Goal: Task Accomplishment & Management: Complete application form

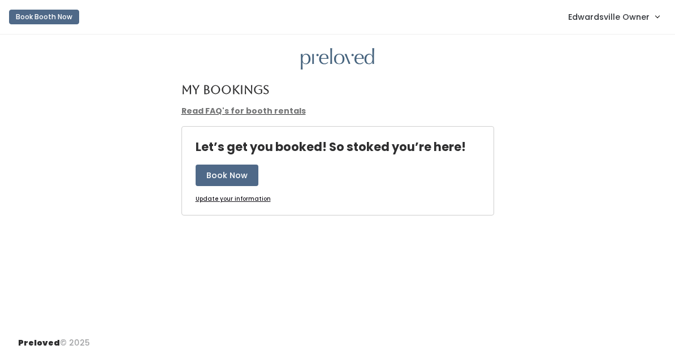
click at [608, 18] on span "Edwardsville Owner" at bounding box center [608, 17] width 81 height 12
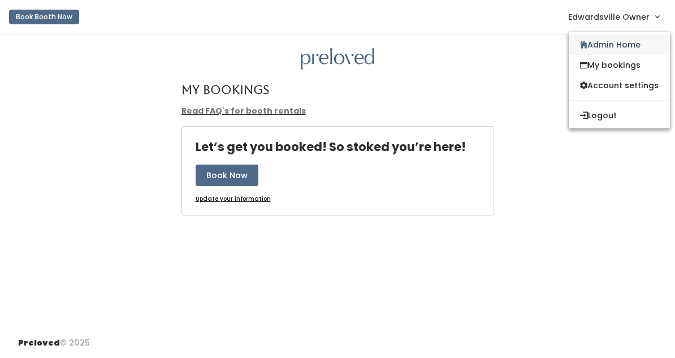
click at [585, 45] on link "Admin Home" at bounding box center [619, 44] width 101 height 20
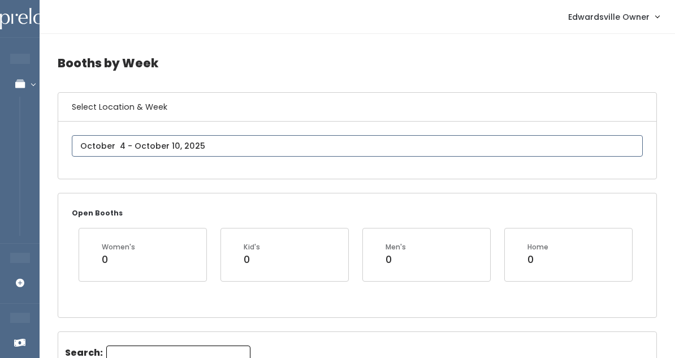
click at [163, 141] on input "text" at bounding box center [357, 145] width 571 height 21
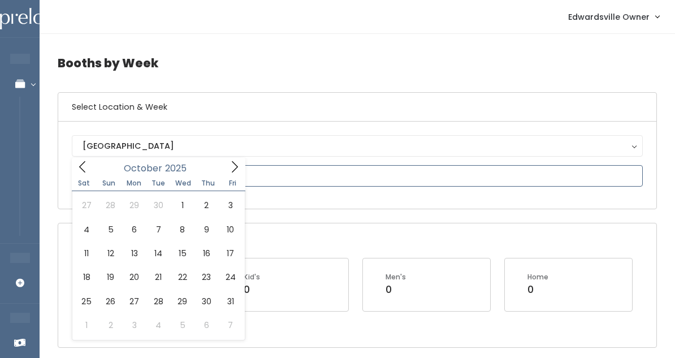
click at [227, 174] on span at bounding box center [234, 167] width 21 height 18
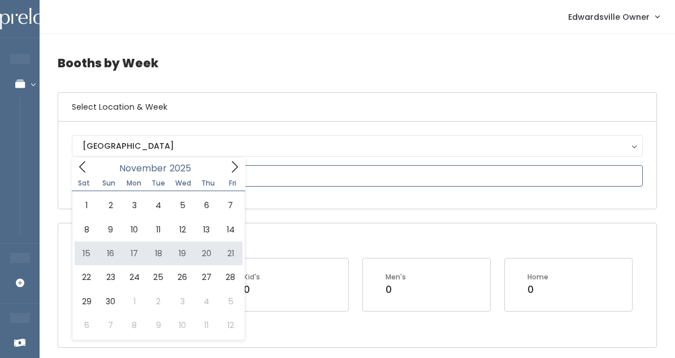
type input "November 15 to November 21"
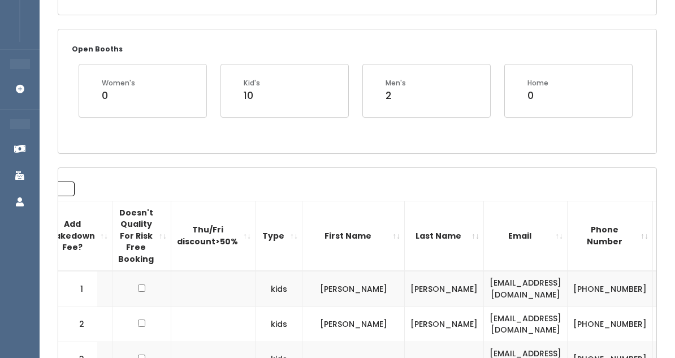
scroll to position [0, 200]
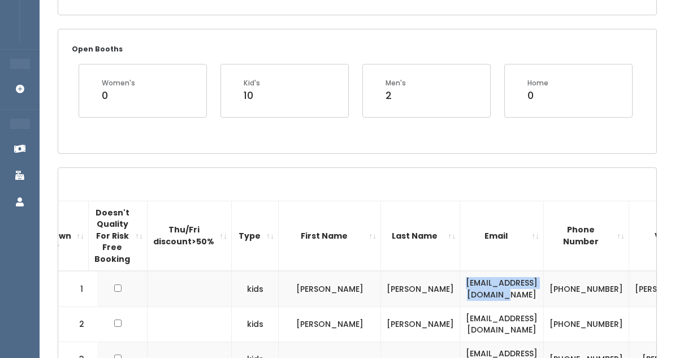
drag, startPoint x: 508, startPoint y: 287, endPoint x: 399, endPoint y: 290, distance: 109.1
click at [460, 290] on td "[EMAIL_ADDRESS][DOMAIN_NAME]" at bounding box center [502, 289] width 84 height 36
copy td "susan2368@sbcglobal.net"
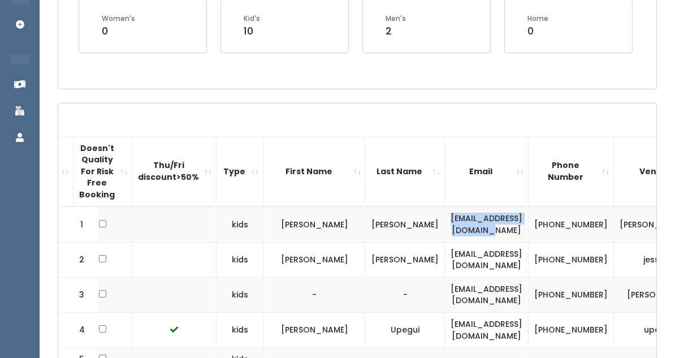
scroll to position [0, 253]
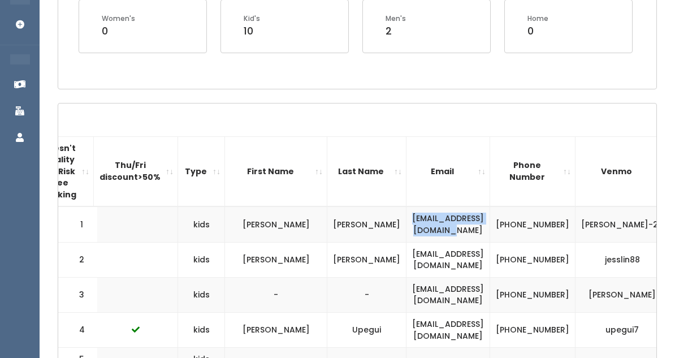
drag, startPoint x: 546, startPoint y: 211, endPoint x: 615, endPoint y: 232, distance: 72.2
click at [616, 232] on td "susan-mcpherson-26" at bounding box center [622, 224] width 94 height 36
copy td "susan-mcpherson-26"
drag, startPoint x: 477, startPoint y: 215, endPoint x: 517, endPoint y: 227, distance: 41.5
click at [517, 227] on td "(618) 977-9270" at bounding box center [532, 224] width 85 height 36
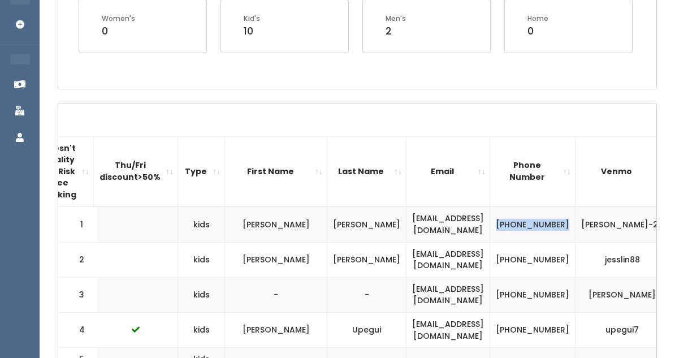
copy td "(618) 977-9270"
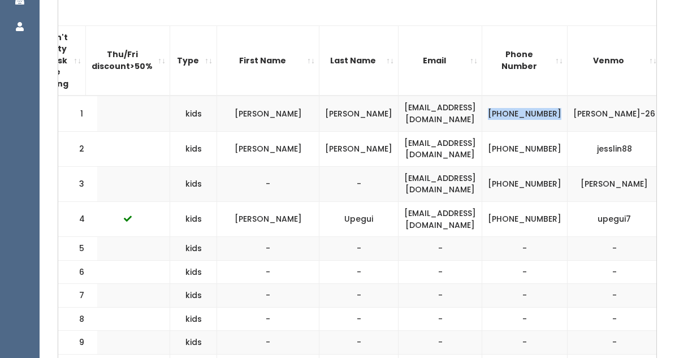
scroll to position [396, 0]
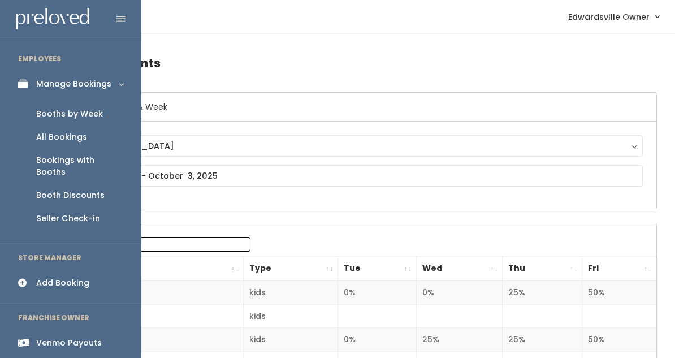
click at [64, 270] on link "Add Booking" at bounding box center [70, 282] width 141 height 25
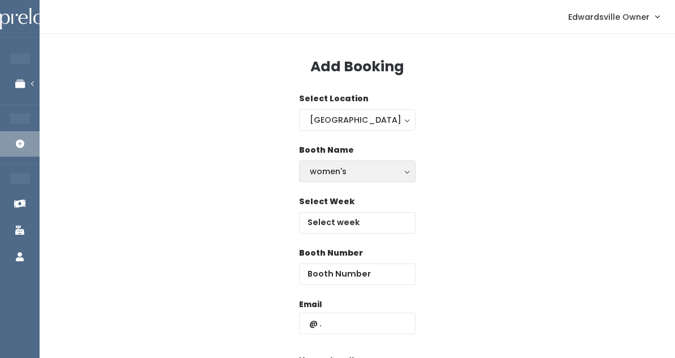
click at [353, 173] on div "women's" at bounding box center [357, 171] width 95 height 12
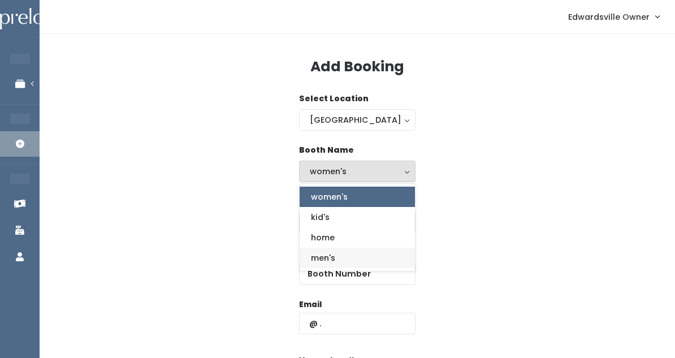
click at [319, 250] on link "men's" at bounding box center [357, 258] width 115 height 20
select select "mens"
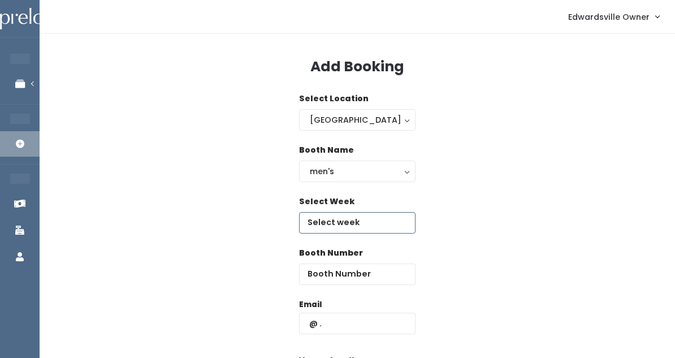
click at [323, 228] on input "text" at bounding box center [357, 222] width 116 height 21
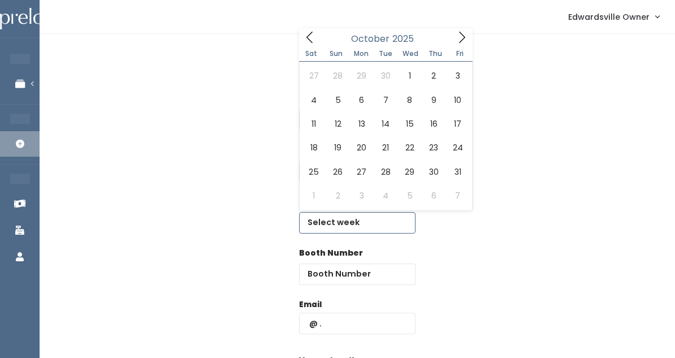
click at [452, 32] on span at bounding box center [461, 37] width 21 height 18
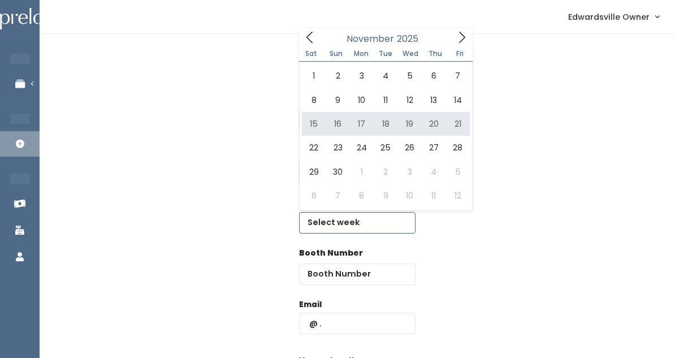
type input "November 15 to November 21"
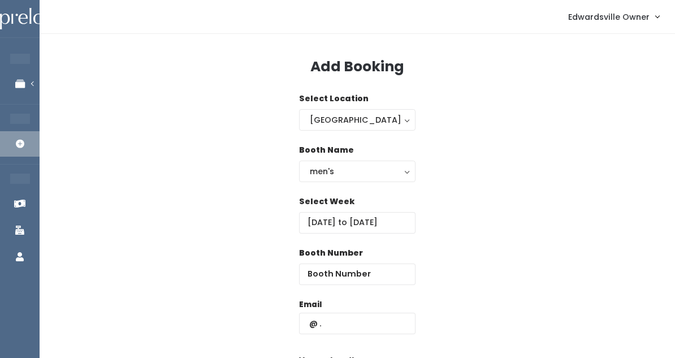
click at [328, 287] on div "Booth Number" at bounding box center [357, 272] width 116 height 51
click at [328, 278] on input "number" at bounding box center [357, 273] width 116 height 21
type input "45"
paste input "susan2368@sbcglobal.net"
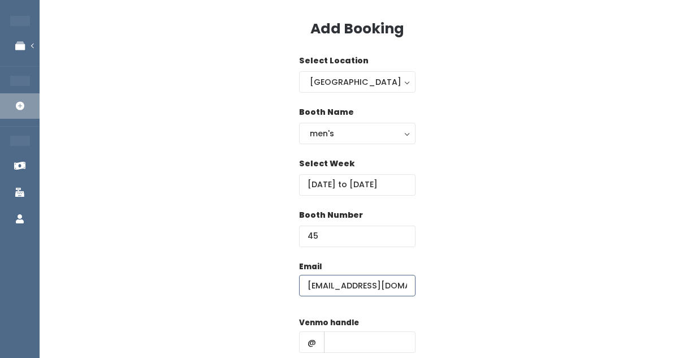
scroll to position [47, 0]
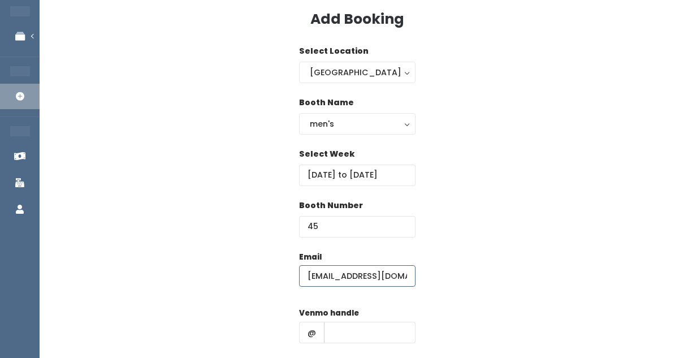
type input "susan2368@sbcglobal.net"
click at [349, 317] on label "Venmo handle" at bounding box center [329, 313] width 60 height 11
click at [349, 331] on input "text" at bounding box center [370, 332] width 92 height 21
paste input "susan-mcpherson-26"
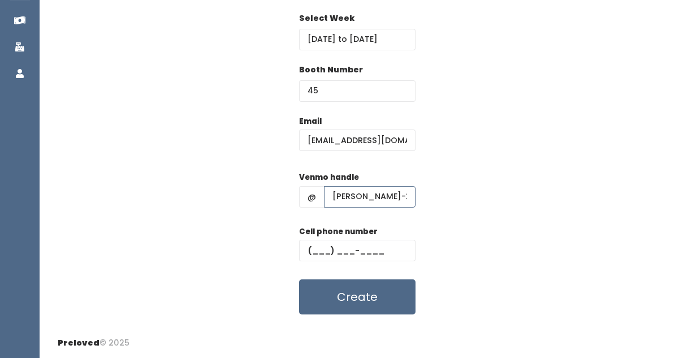
scroll to position [182, 0]
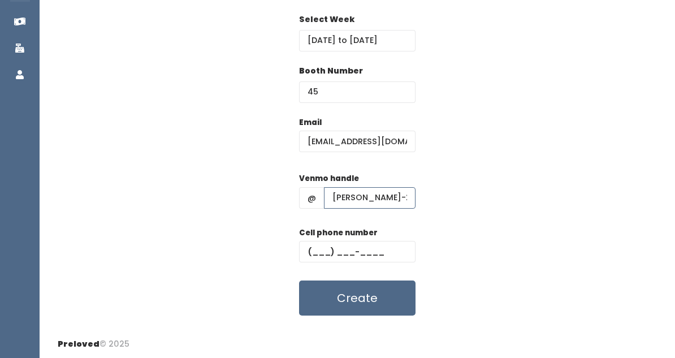
type input "susan-mcpherson-26"
paste input "(618) 977-9270"
type input "(618) 977-9270"
click at [326, 293] on button "Create" at bounding box center [357, 297] width 116 height 35
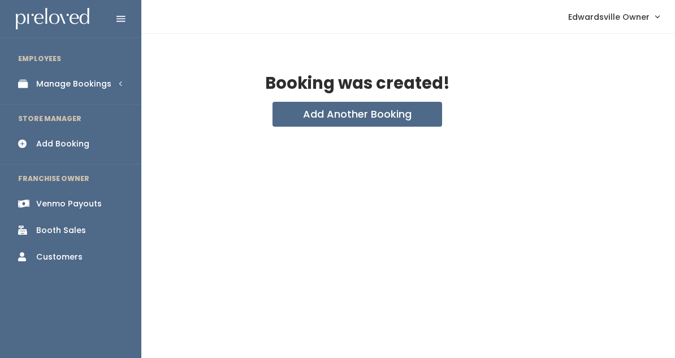
click at [36, 86] on div "Manage Bookings" at bounding box center [73, 84] width 75 height 12
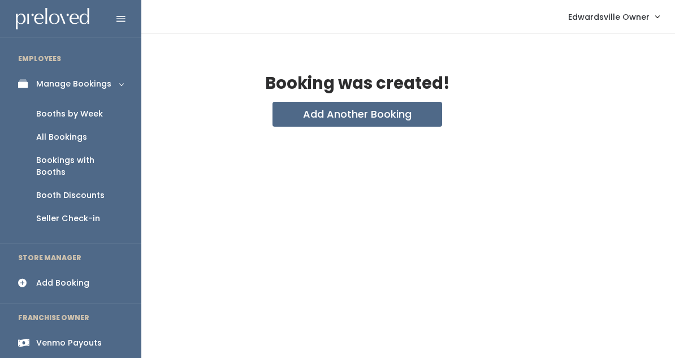
click at [68, 138] on div "All Bookings" at bounding box center [61, 137] width 51 height 12
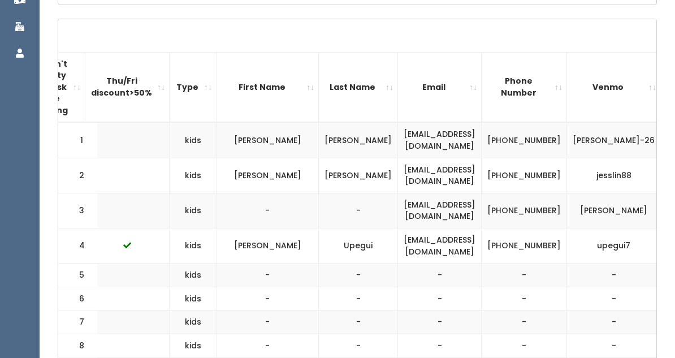
scroll to position [0, 261]
click at [674, 137] on span "button" at bounding box center [681, 140] width 5 height 7
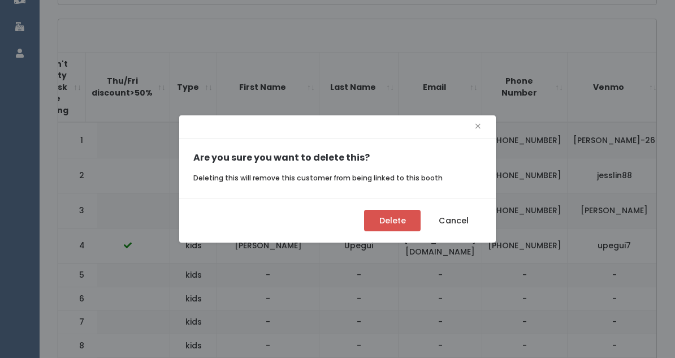
click at [388, 219] on button "Delete" at bounding box center [392, 220] width 57 height 21
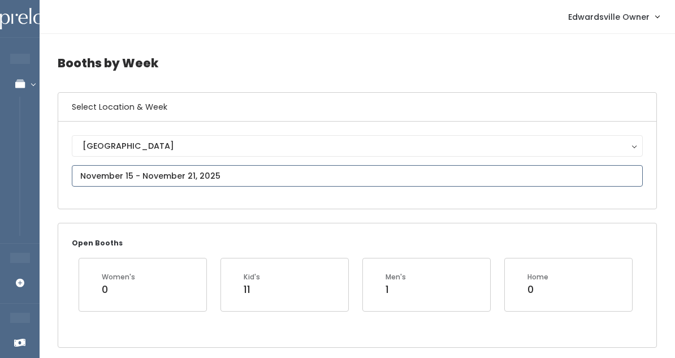
click at [281, 184] on input "text" at bounding box center [357, 175] width 571 height 21
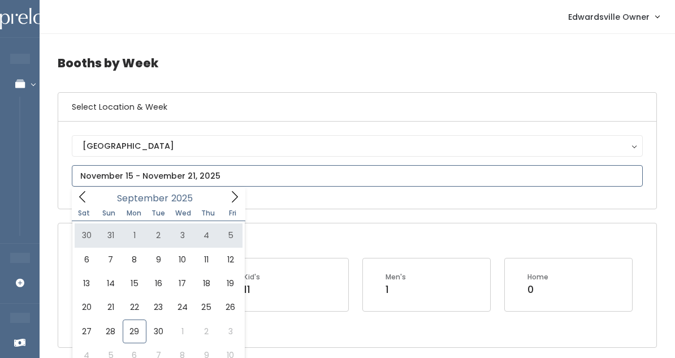
click at [86, 193] on icon at bounding box center [82, 197] width 12 height 12
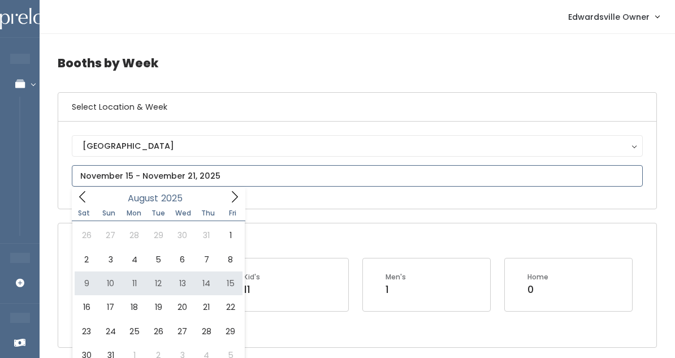
type input "[DATE] to [DATE]"
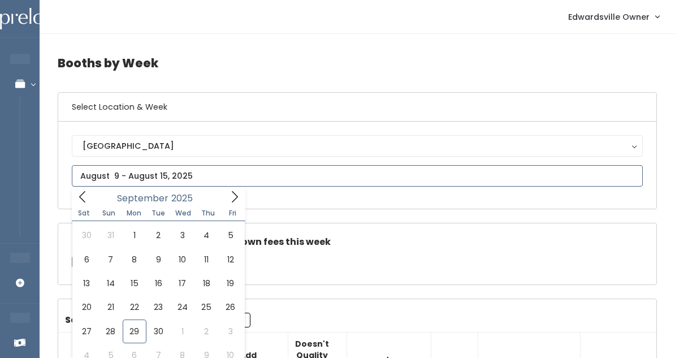
click at [213, 172] on input "text" at bounding box center [357, 175] width 571 height 21
click at [227, 197] on span at bounding box center [234, 197] width 21 height 18
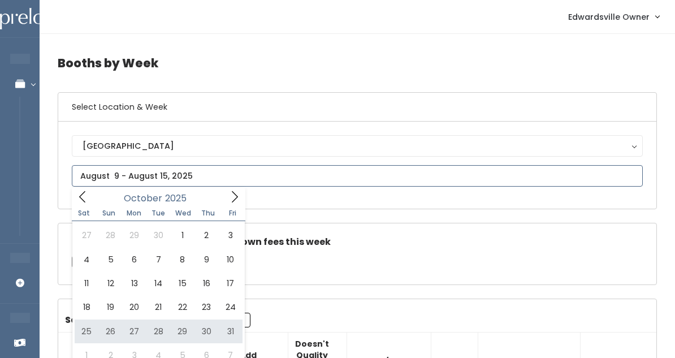
type input "October 25 to October 31"
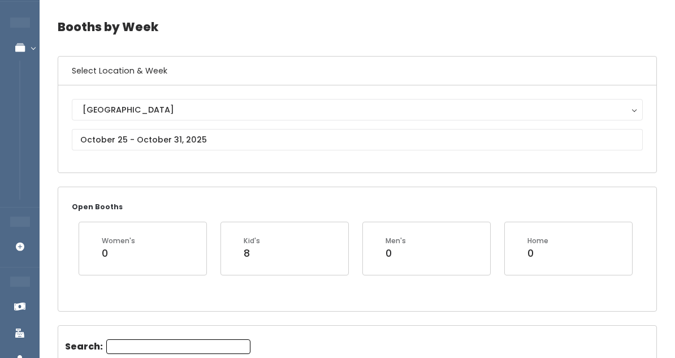
scroll to position [56, 0]
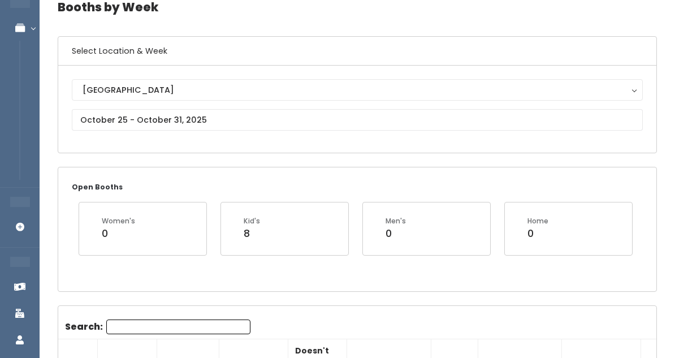
click at [268, 131] on div "Edwardsville Edwardsville" at bounding box center [357, 109] width 571 height 60
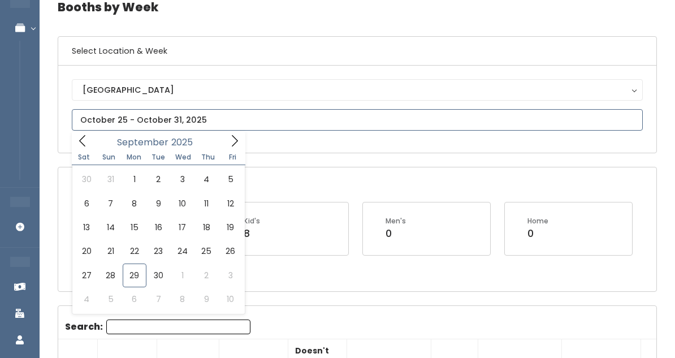
click at [268, 127] on input "text" at bounding box center [357, 119] width 571 height 21
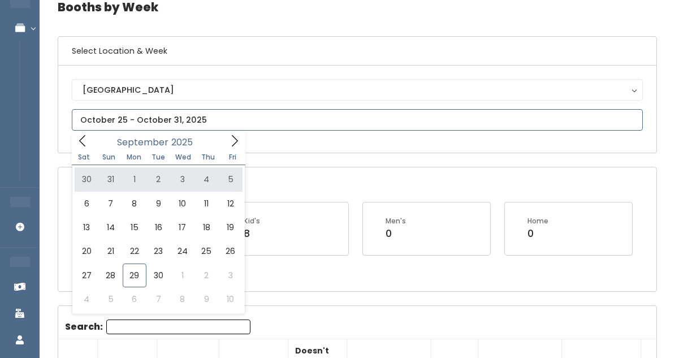
click at [228, 129] on input "text" at bounding box center [357, 119] width 571 height 21
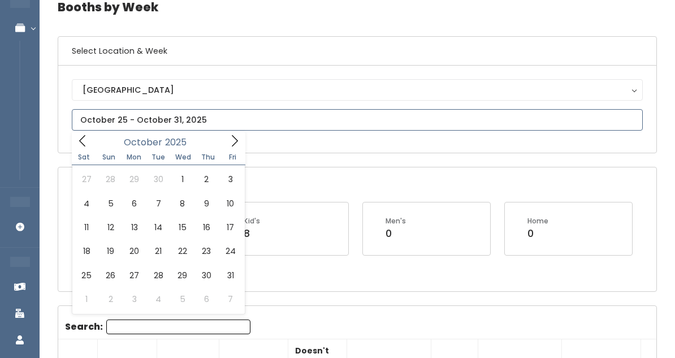
click at [228, 135] on icon at bounding box center [234, 141] width 12 height 12
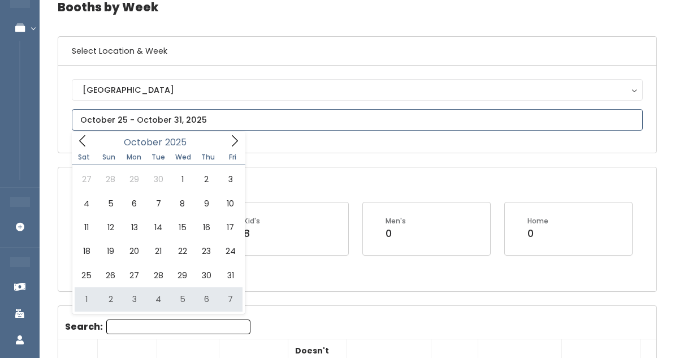
type input "November 1 to November 7"
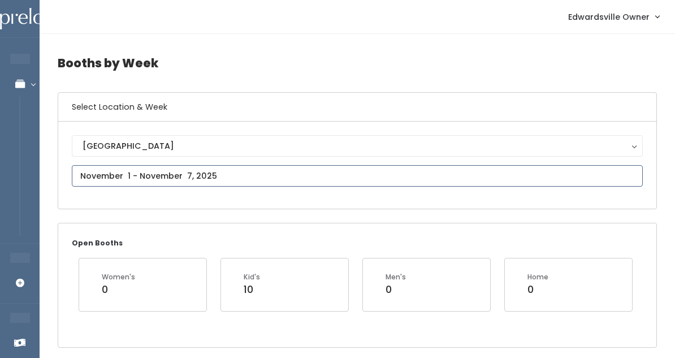
click at [194, 178] on input "text" at bounding box center [357, 175] width 571 height 21
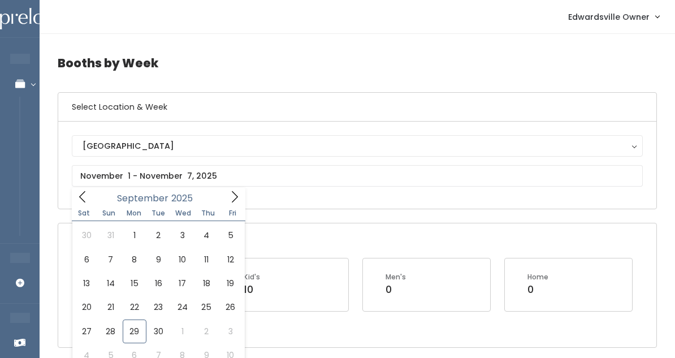
click at [223, 187] on div "Edwardsville Edwardsville" at bounding box center [357, 165] width 571 height 60
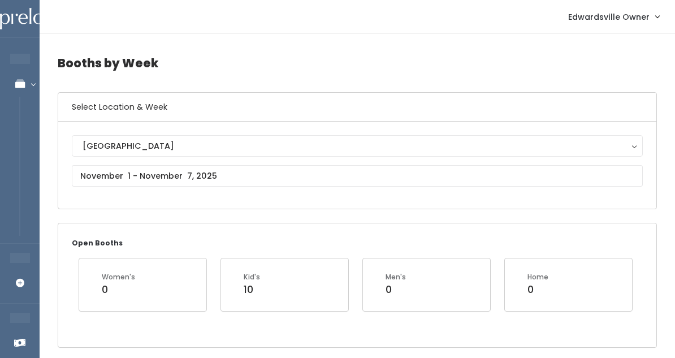
click at [223, 187] on div "Edwardsville Edwardsville" at bounding box center [357, 165] width 571 height 60
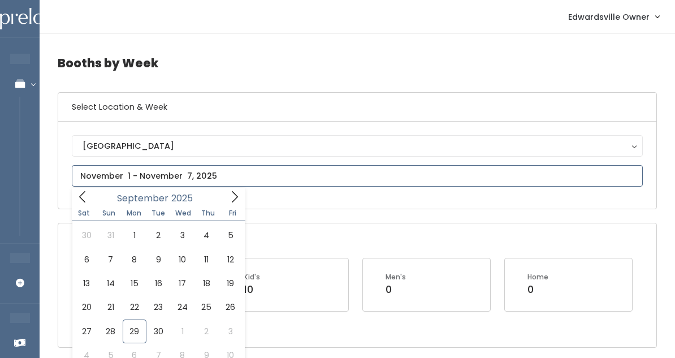
click at [223, 180] on input "text" at bounding box center [357, 175] width 571 height 21
click at [243, 197] on span at bounding box center [234, 197] width 21 height 18
click at [243, 198] on span at bounding box center [234, 197] width 21 height 18
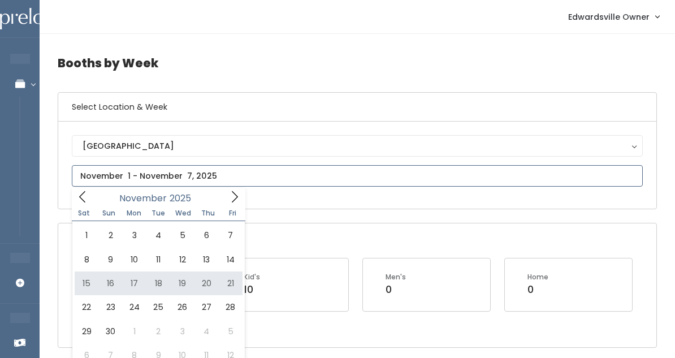
type input "November 15 to November 21"
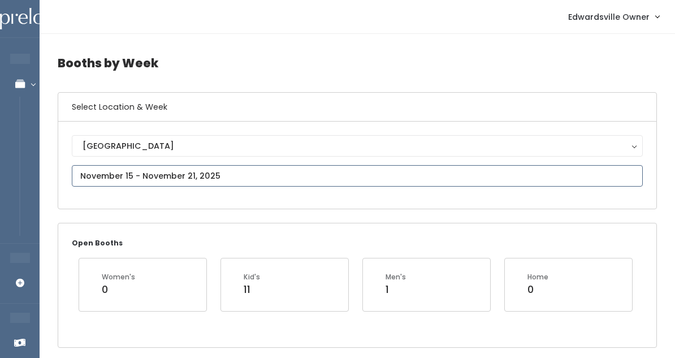
click at [181, 176] on input "text" at bounding box center [357, 175] width 571 height 21
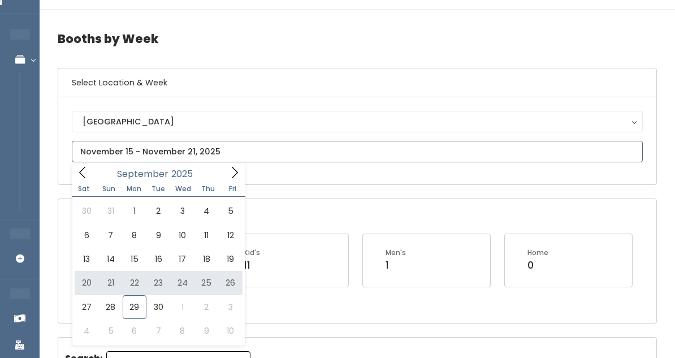
scroll to position [25, 0]
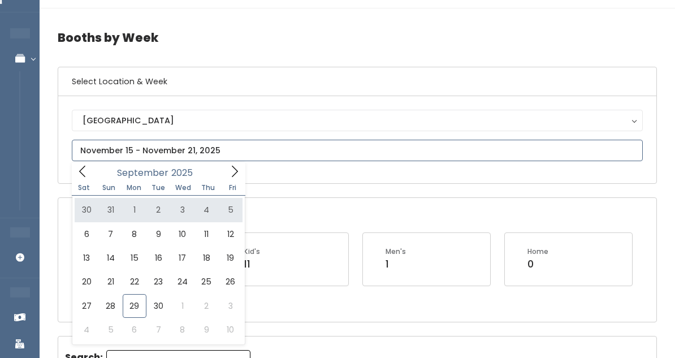
click at [232, 171] on icon at bounding box center [234, 171] width 12 height 12
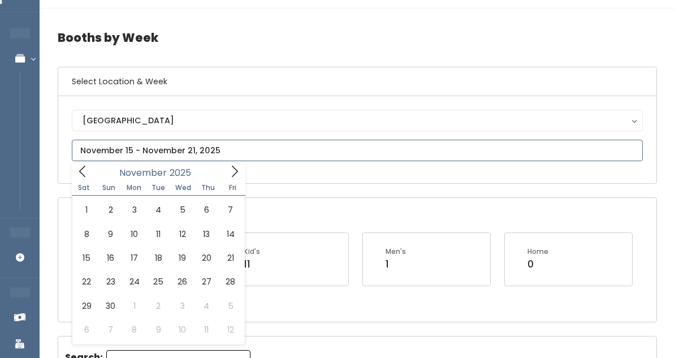
click at [232, 171] on icon at bounding box center [234, 171] width 12 height 12
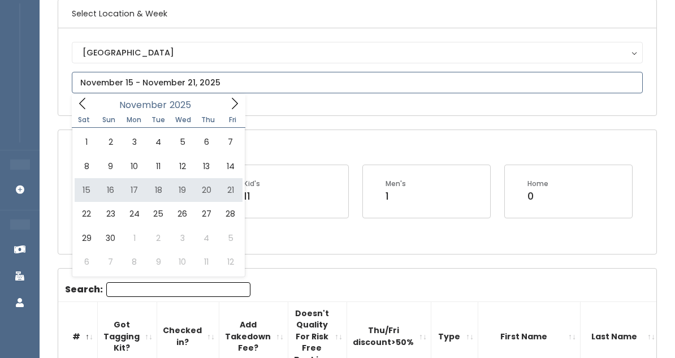
scroll to position [96, 0]
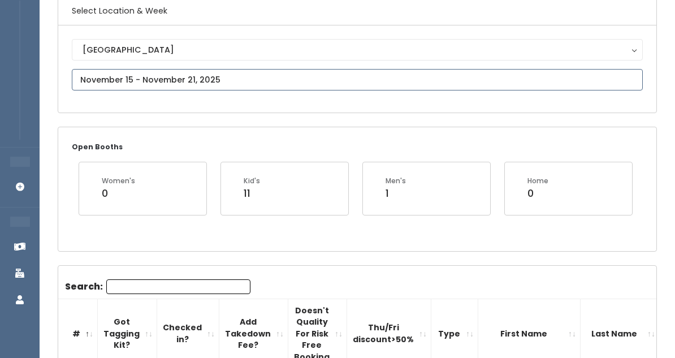
click at [180, 75] on input "text" at bounding box center [357, 79] width 571 height 21
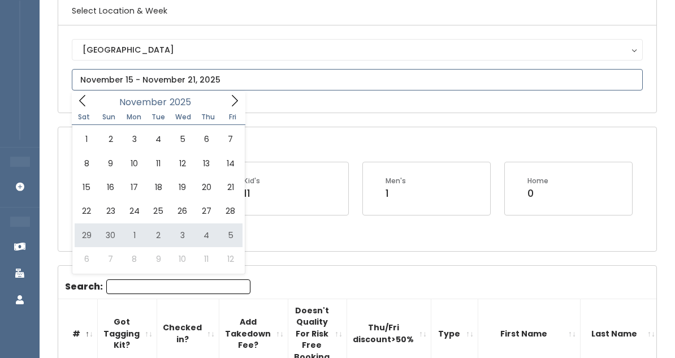
type input "November 29 to December 5"
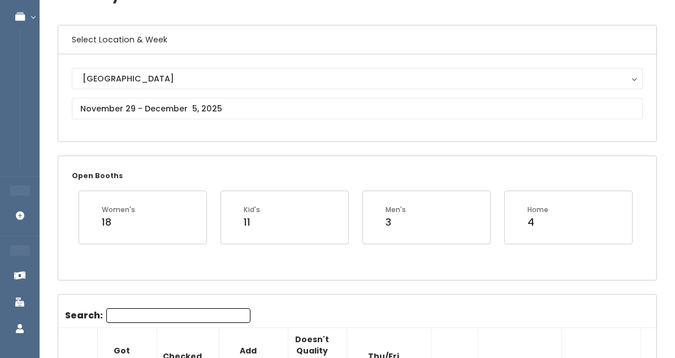
scroll to position [68, 0]
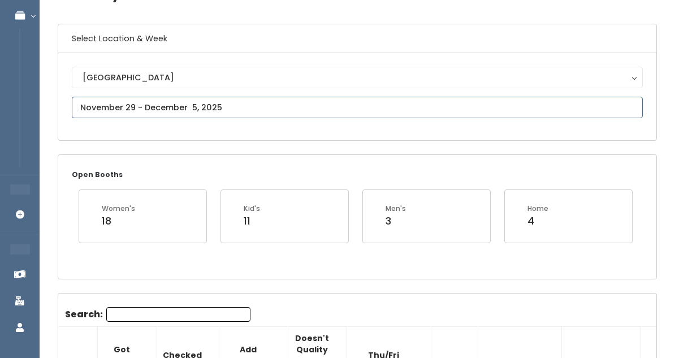
click at [287, 102] on input "text" at bounding box center [357, 107] width 571 height 21
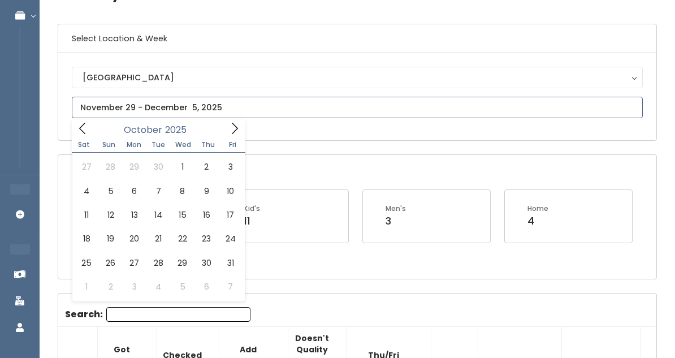
click at [230, 130] on icon at bounding box center [234, 128] width 12 height 12
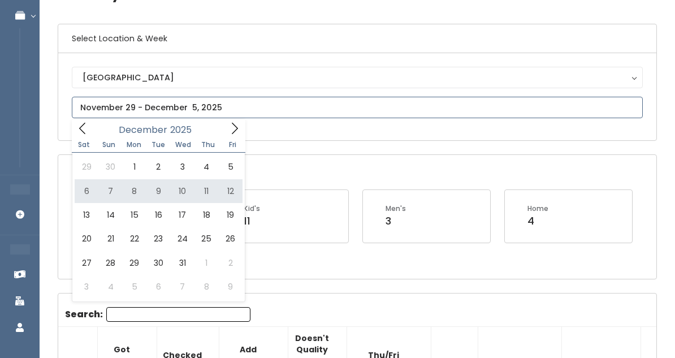
type input "December 6 to December 12"
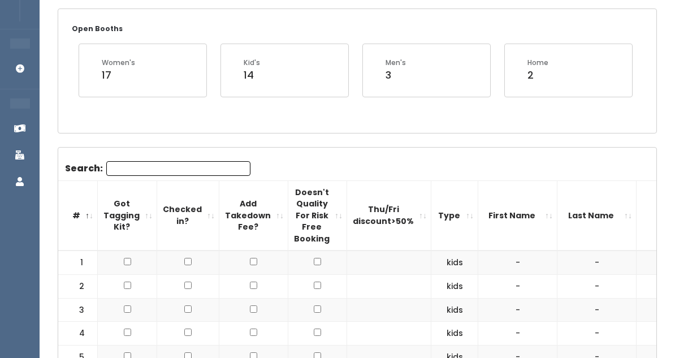
scroll to position [219, 0]
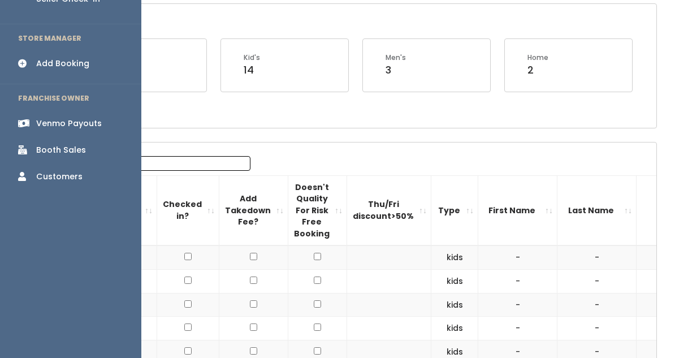
click at [32, 59] on icon at bounding box center [26, 64] width 16 height 10
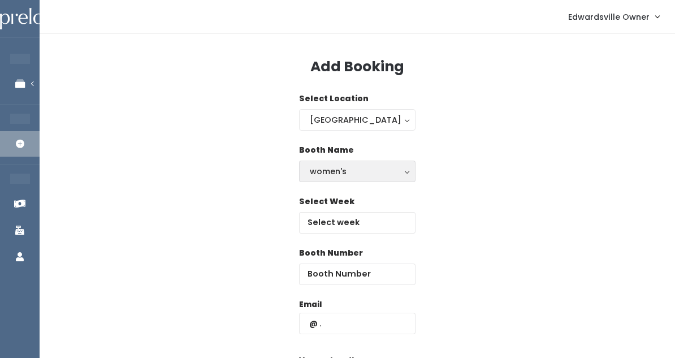
click at [343, 174] on div "women's" at bounding box center [357, 171] width 95 height 12
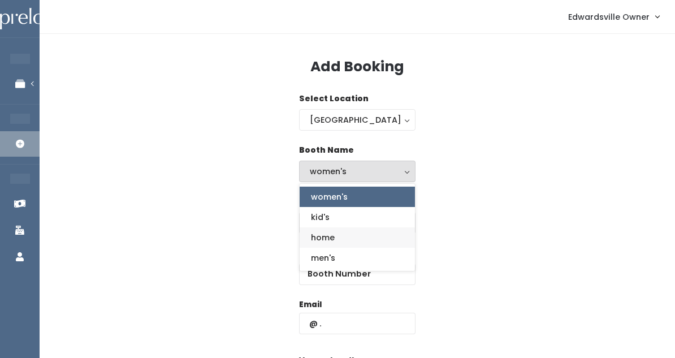
click at [330, 231] on span "home" at bounding box center [323, 237] width 24 height 12
select select "home"
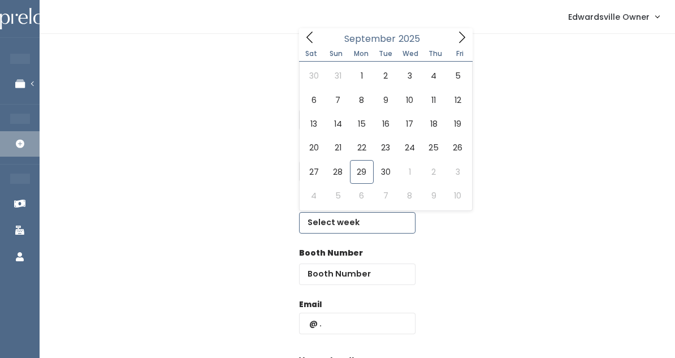
click at [340, 217] on input "text" at bounding box center [357, 222] width 116 height 21
click at [460, 44] on icon at bounding box center [462, 37] width 12 height 12
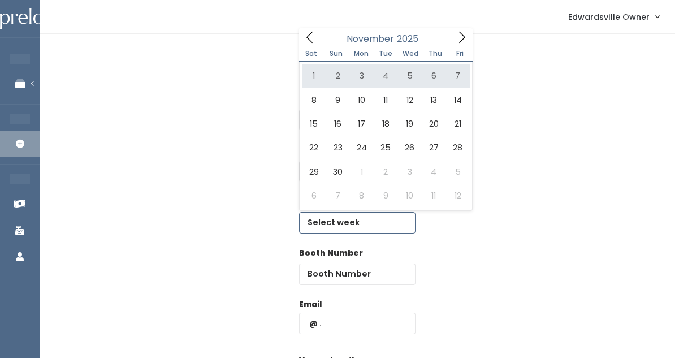
click at [465, 41] on icon at bounding box center [462, 37] width 12 height 12
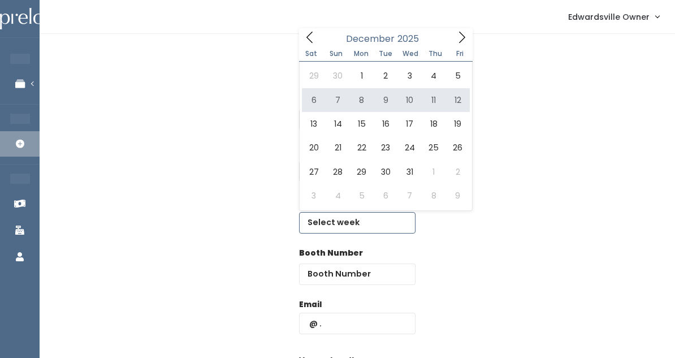
type input "December 6 to December 12"
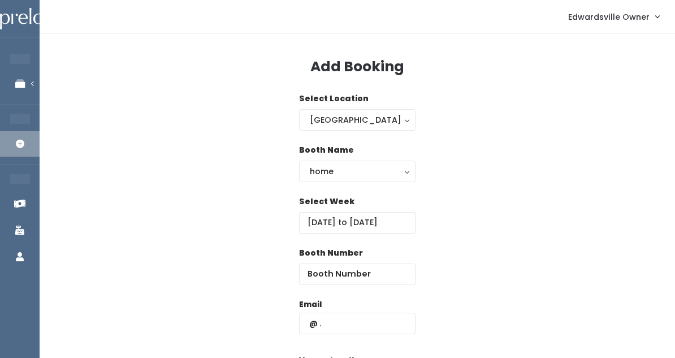
click at [340, 258] on label "Booth Number" at bounding box center [331, 253] width 64 height 12
click at [339, 272] on input "number" at bounding box center [357, 273] width 116 height 21
paste input "cindyspurses@gmail.com"
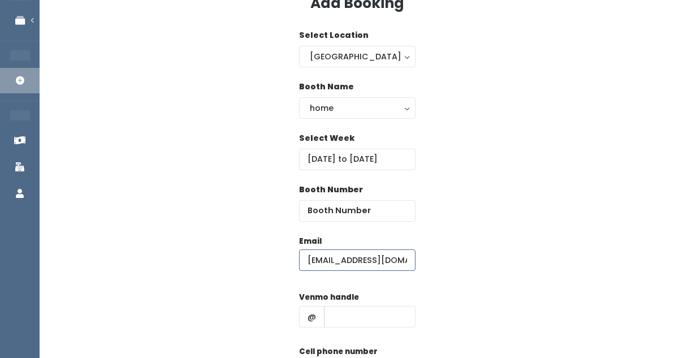
scroll to position [64, 0]
type input "cindyspurses@gmail.com"
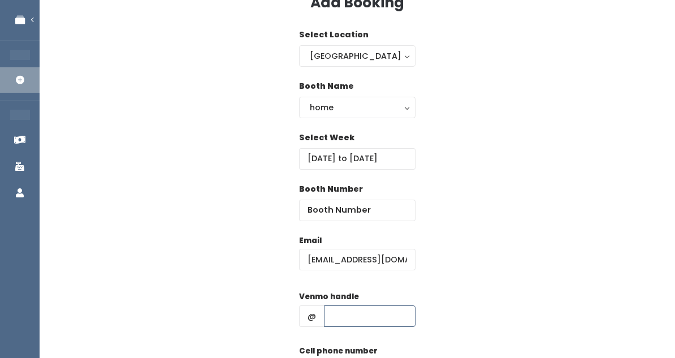
click at [339, 314] on input "text" at bounding box center [370, 315] width 92 height 21
paste input "cindy-dulin"
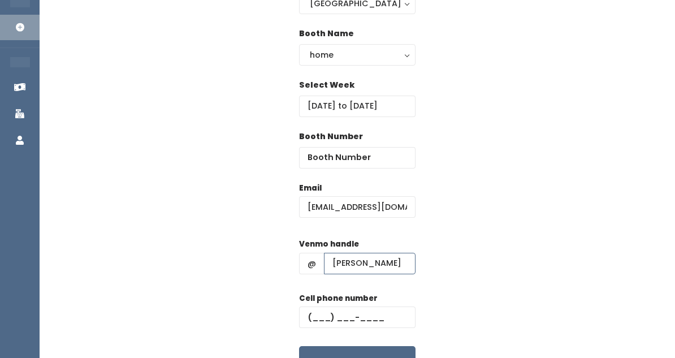
scroll to position [123, 0]
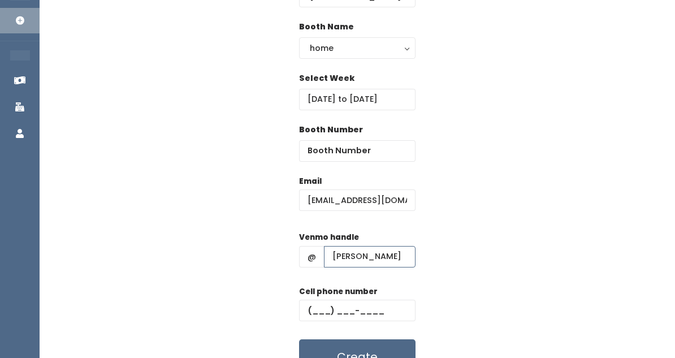
type input "cindy-dulin"
paste input "(618) 604-8225"
type input "(618) 604-8225"
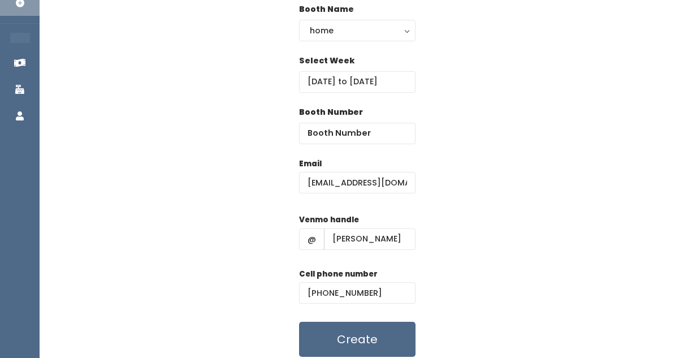
scroll to position [139, 0]
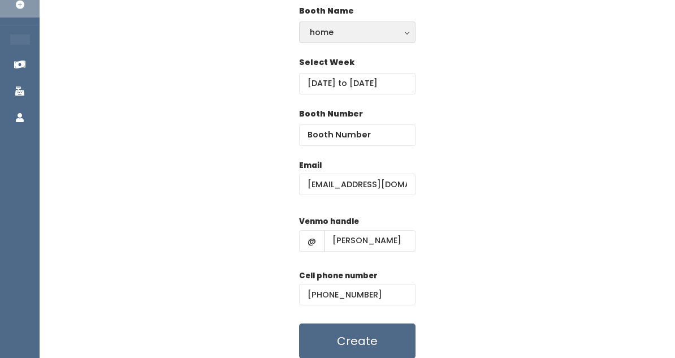
click at [330, 33] on div "home" at bounding box center [357, 32] width 95 height 12
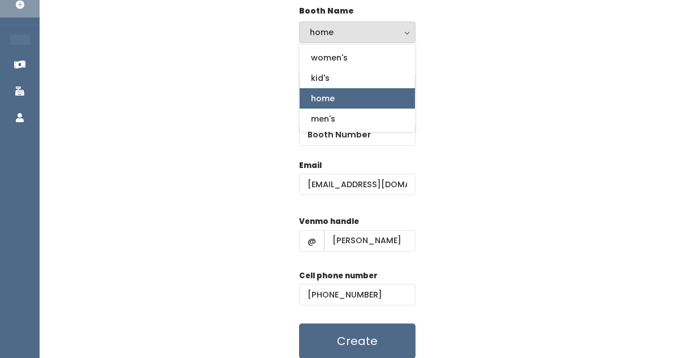
click at [328, 103] on span "home" at bounding box center [323, 98] width 24 height 12
select select "home"
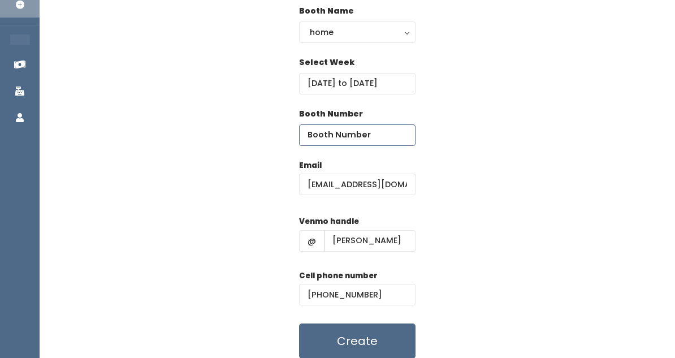
click at [328, 132] on input "number" at bounding box center [357, 134] width 116 height 21
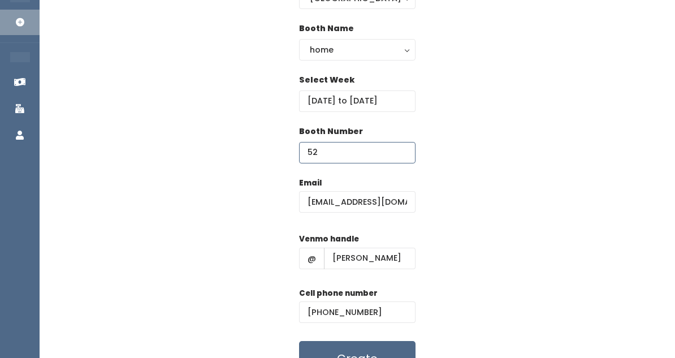
scroll to position [120, 0]
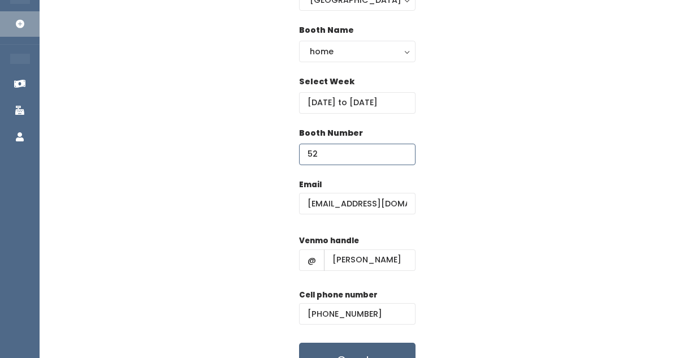
type input "52"
click at [352, 354] on button "Create" at bounding box center [357, 360] width 116 height 35
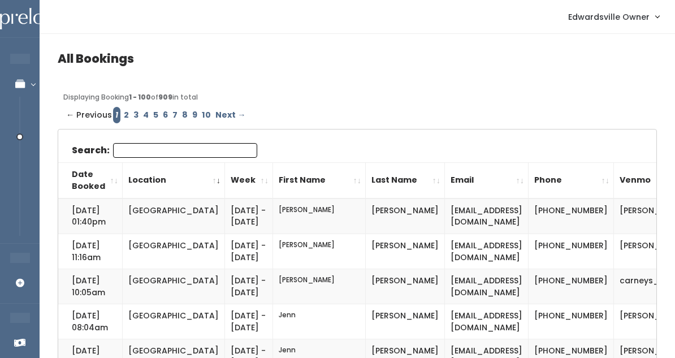
click at [161, 111] on link "6" at bounding box center [166, 115] width 10 height 16
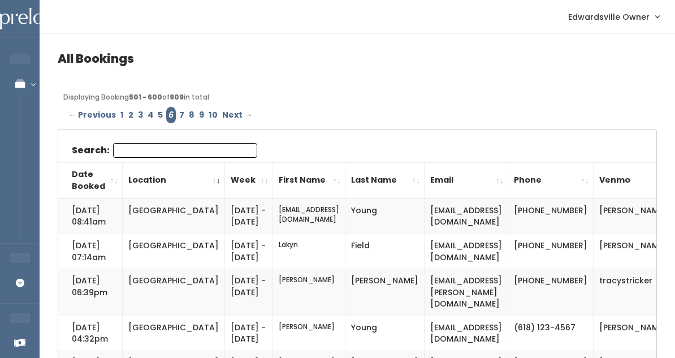
click at [144, 150] on input "Search:" at bounding box center [185, 150] width 144 height 15
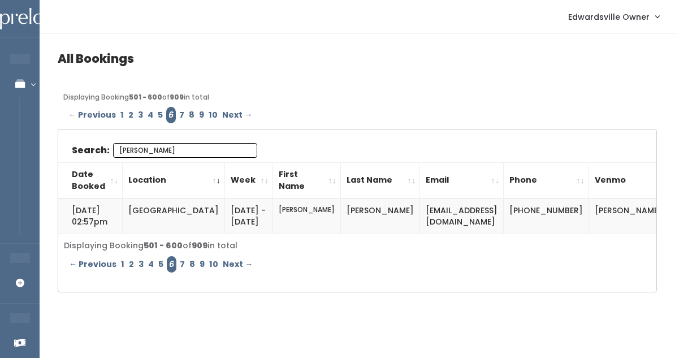
type input "[PERSON_NAME]"
click at [155, 111] on link "5" at bounding box center [160, 115] width 10 height 16
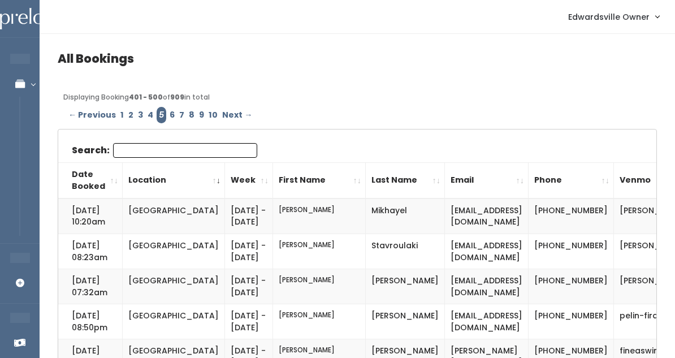
click at [162, 157] on input "Search:" at bounding box center [185, 150] width 144 height 15
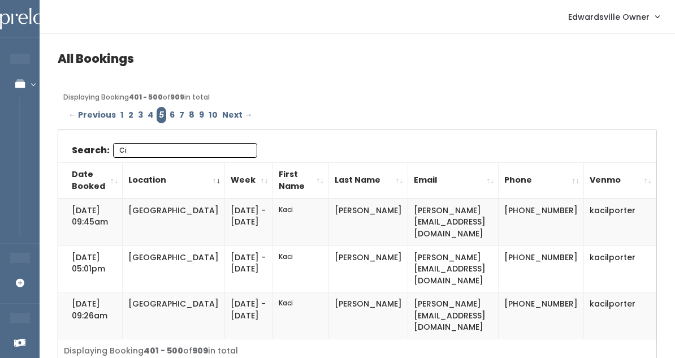
type input "C"
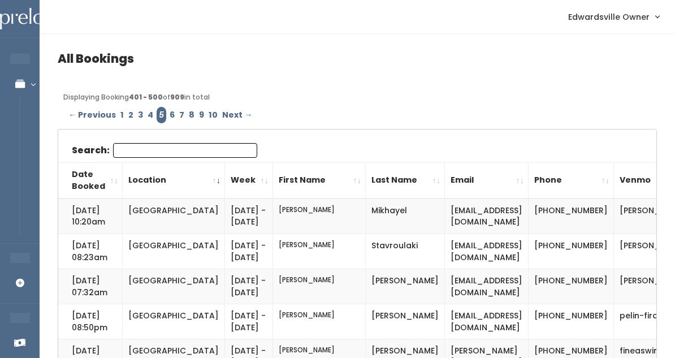
click at [168, 114] on link "6" at bounding box center [172, 115] width 10 height 16
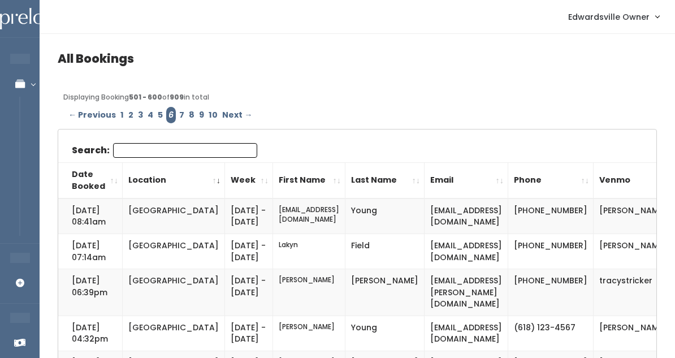
click at [177, 115] on link "7" at bounding box center [182, 115] width 10 height 16
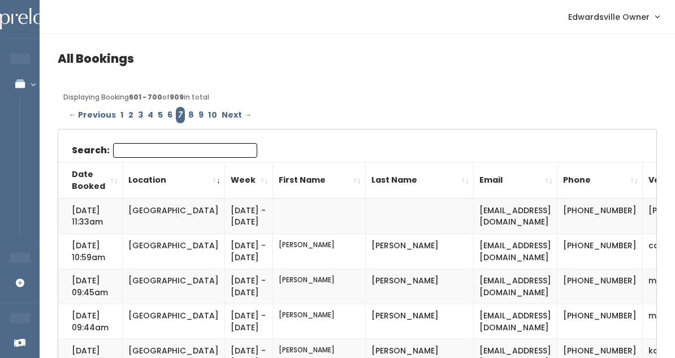
click at [171, 151] on input "Search:" at bounding box center [185, 150] width 144 height 15
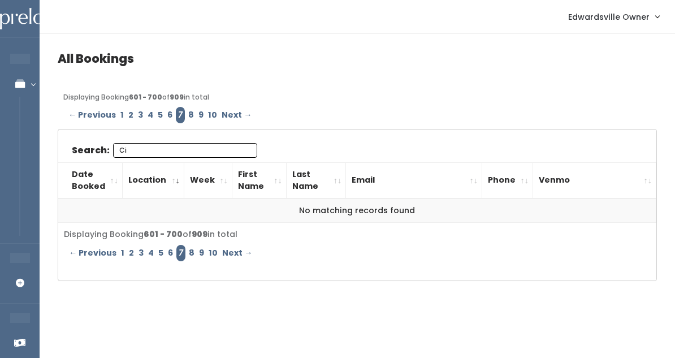
type input "C"
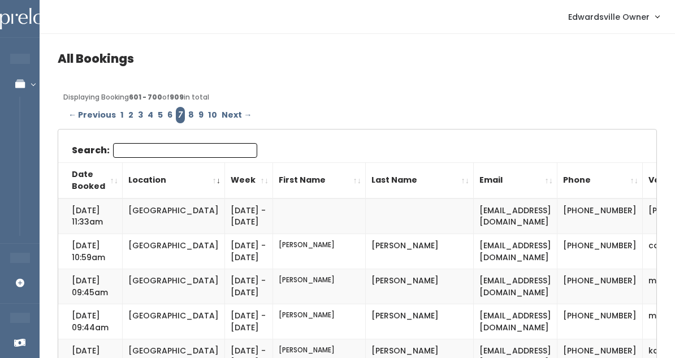
click at [137, 111] on link "3" at bounding box center [141, 115] width 10 height 16
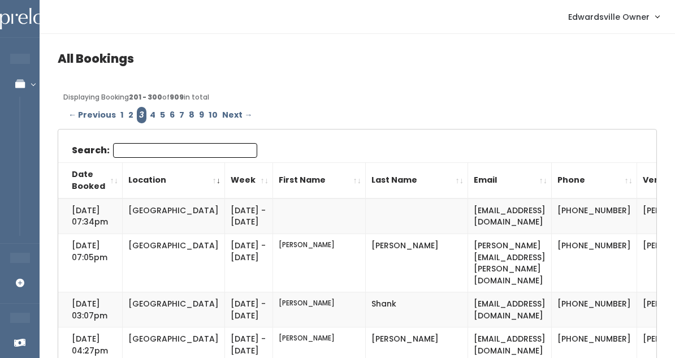
click at [148, 152] on input "Search:" at bounding box center [185, 150] width 144 height 15
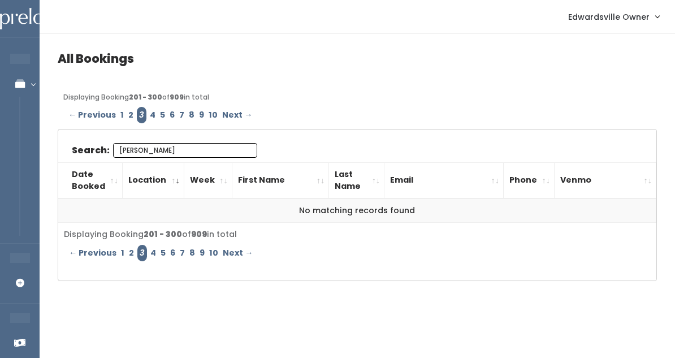
type input "[PERSON_NAME]"
click at [187, 115] on link "8" at bounding box center [192, 115] width 10 height 16
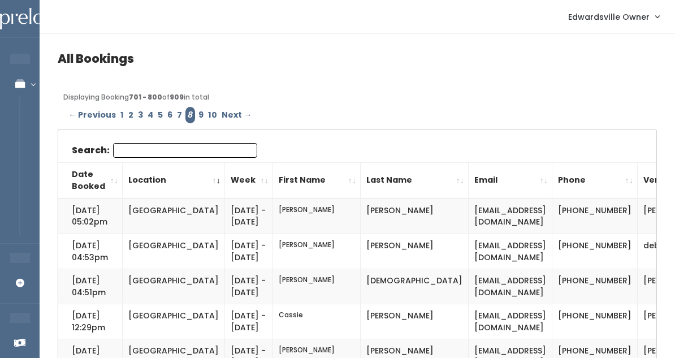
click at [165, 151] on input "Search:" at bounding box center [185, 150] width 144 height 15
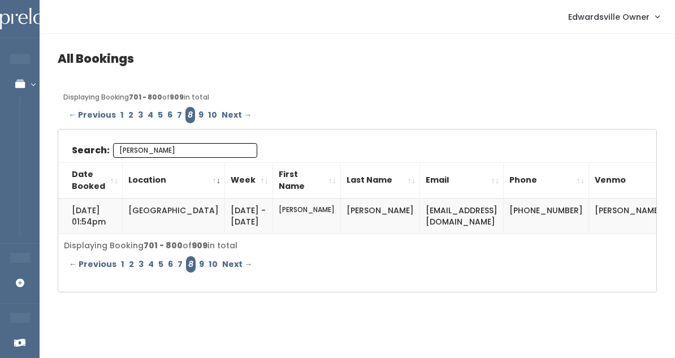
type input "[PERSON_NAME]"
drag, startPoint x: 491, startPoint y: 210, endPoint x: 374, endPoint y: 209, distance: 117.0
click at [420, 209] on td "[EMAIL_ADDRESS][DOMAIN_NAME]" at bounding box center [462, 216] width 84 height 36
copy td "[EMAIL_ADDRESS][DOMAIN_NAME]"
drag, startPoint x: 630, startPoint y: 209, endPoint x: 557, endPoint y: 209, distance: 72.9
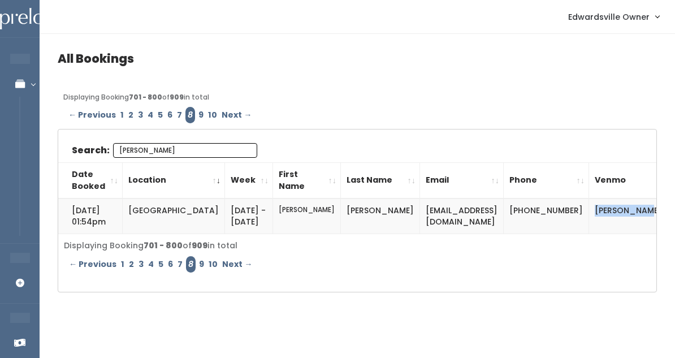
click at [589, 209] on td "[PERSON_NAME]" at bounding box center [632, 216] width 87 height 36
copy td "[PERSON_NAME]"
click at [514, 215] on td "[PHONE_NUMBER]" at bounding box center [546, 216] width 85 height 36
drag, startPoint x: 512, startPoint y: 215, endPoint x: 533, endPoint y: 236, distance: 30.0
click at [533, 234] on td "[PHONE_NUMBER]" at bounding box center [546, 216] width 85 height 36
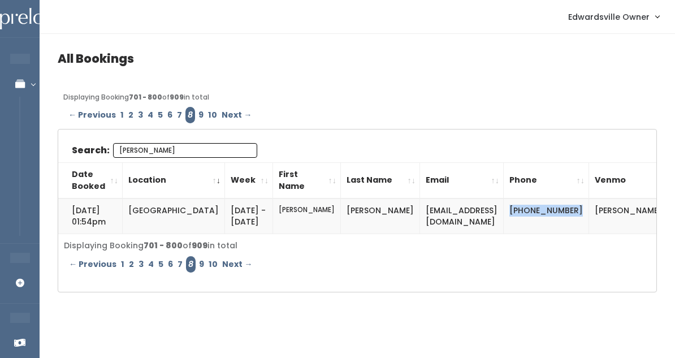
copy td "[PHONE_NUMBER]"
click at [242, 154] on input "[PERSON_NAME]" at bounding box center [185, 150] width 144 height 15
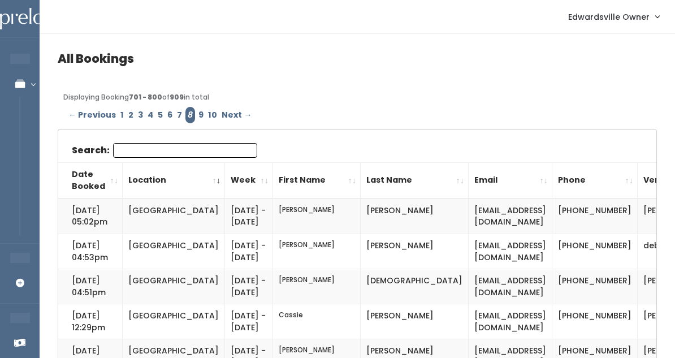
click at [126, 115] on link "2" at bounding box center [131, 115] width 10 height 16
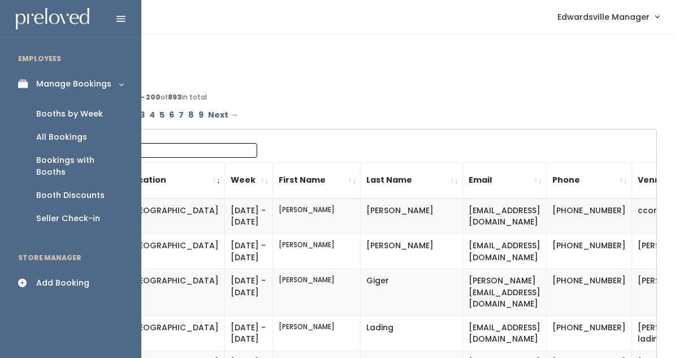
click at [61, 155] on div "Bookings with Booths" at bounding box center [79, 166] width 87 height 24
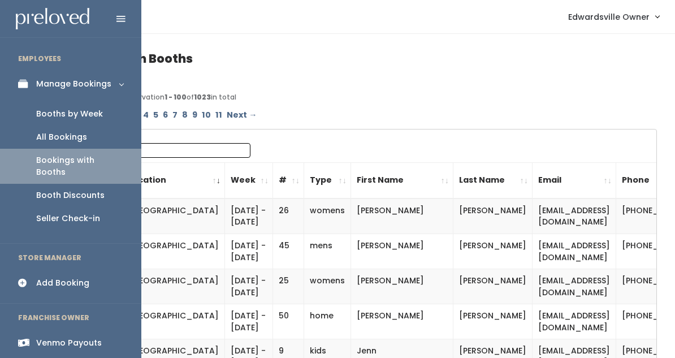
click at [50, 138] on div "All Bookings" at bounding box center [61, 137] width 51 height 12
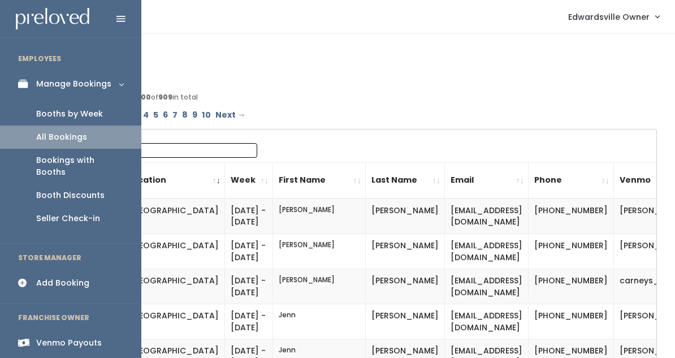
click at [63, 117] on div "Booths by Week" at bounding box center [69, 114] width 67 height 12
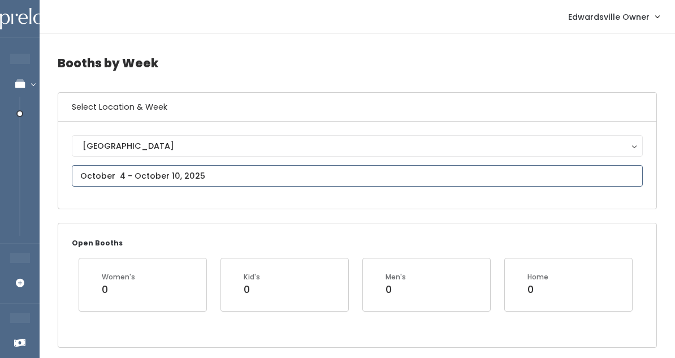
click at [154, 174] on input "text" at bounding box center [357, 175] width 571 height 21
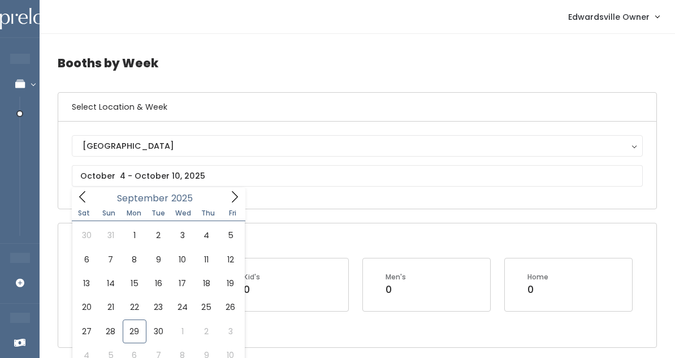
click at [245, 208] on div "Sat Sun Mon Tue Wed Thu Fri" at bounding box center [159, 213] width 174 height 16
click at [235, 193] on icon at bounding box center [234, 197] width 12 height 12
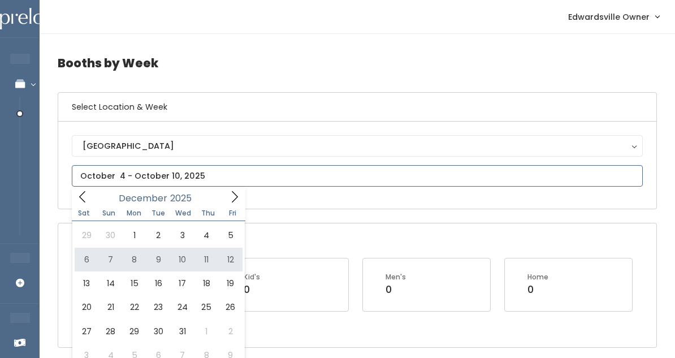
type input "[DATE] to [DATE]"
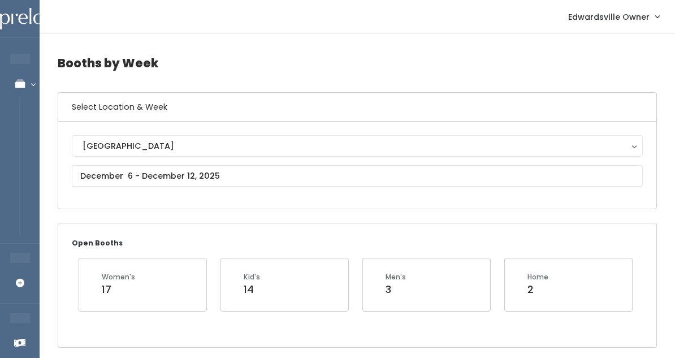
scroll to position [-1, 0]
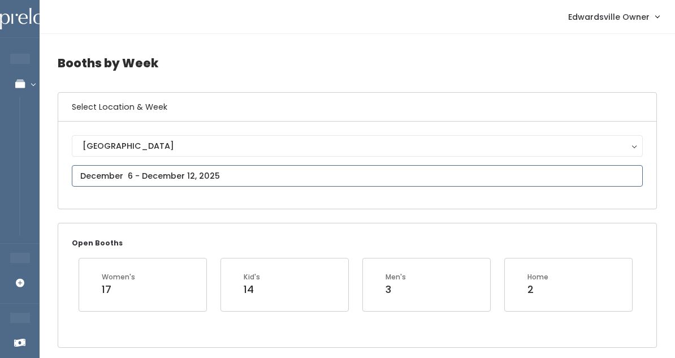
click at [135, 174] on input "text" at bounding box center [357, 175] width 571 height 21
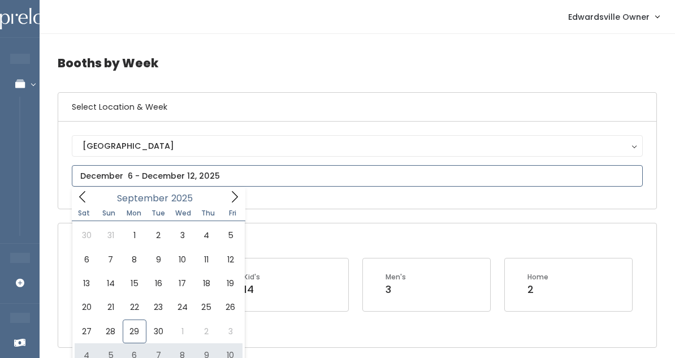
type input "October 4 to October 10"
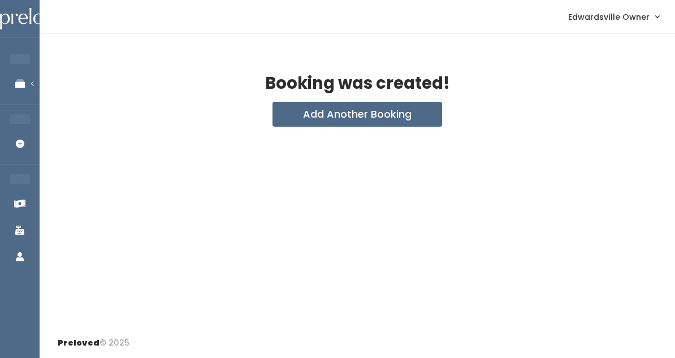
click at [465, 1] on nav "Edwardsville Owner My bookings Account settings Logout" at bounding box center [357, 17] width 635 height 34
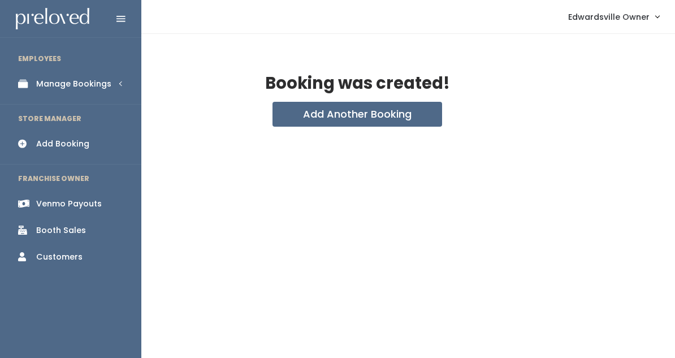
click at [63, 86] on div "Manage Bookings" at bounding box center [73, 84] width 75 height 12
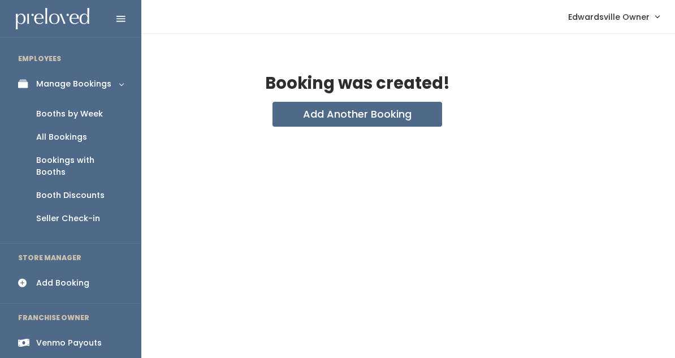
click at [64, 141] on div "All Bookings" at bounding box center [61, 137] width 51 height 12
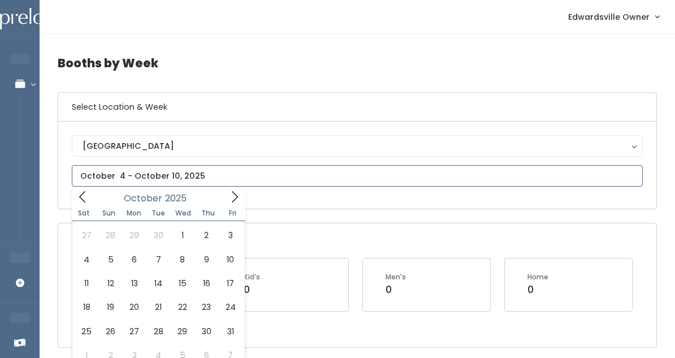
click at [235, 196] on icon at bounding box center [234, 197] width 12 height 12
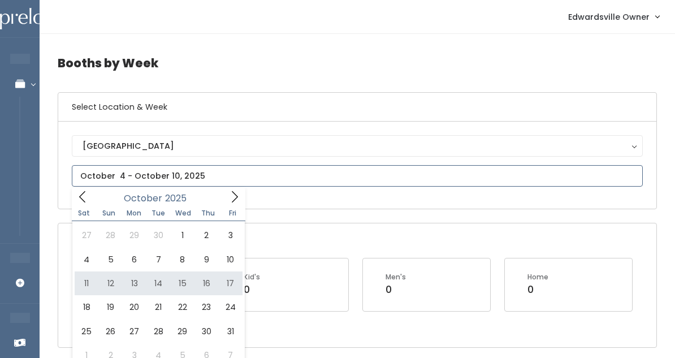
type input "October 11 to October 17"
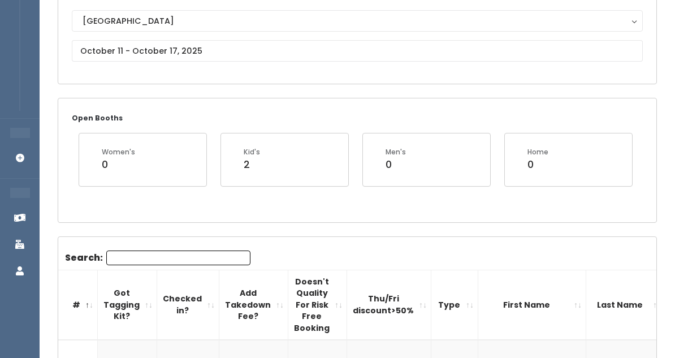
scroll to position [66, 0]
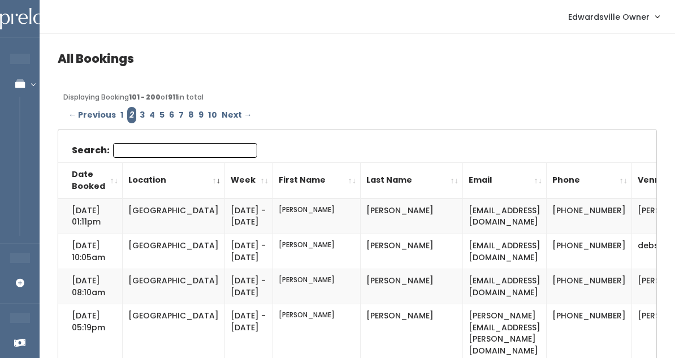
click at [138, 151] on input "Search:" at bounding box center [185, 150] width 144 height 15
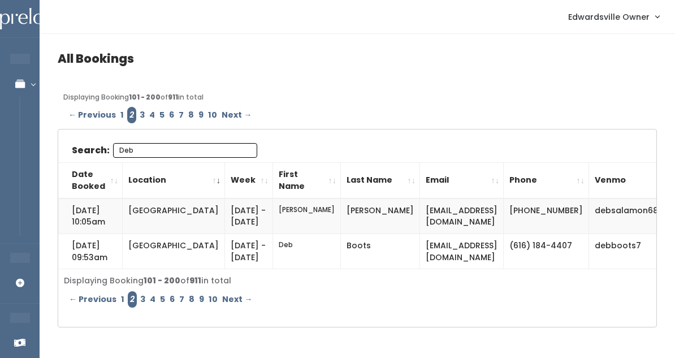
type input "Deb"
click at [137, 111] on link "3" at bounding box center [142, 115] width 10 height 16
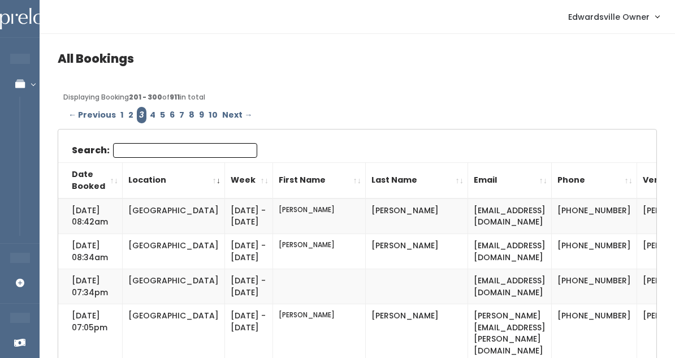
click at [138, 151] on input "Search:" at bounding box center [185, 150] width 144 height 15
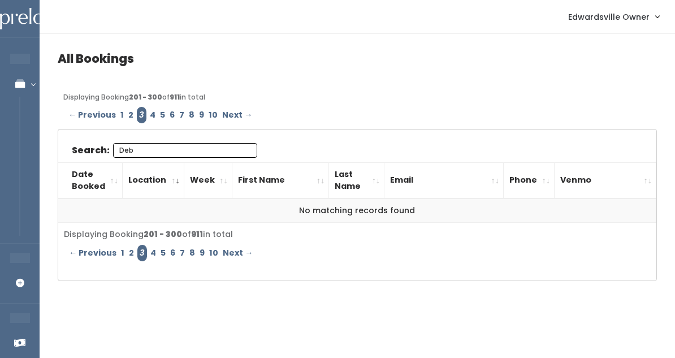
type input "Deb"
click at [150, 112] on link "4" at bounding box center [153, 115] width 10 height 16
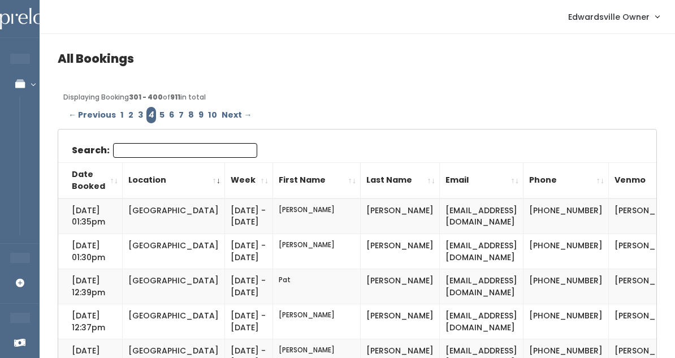
click at [150, 149] on input "Search:" at bounding box center [185, 150] width 144 height 15
type input "B"
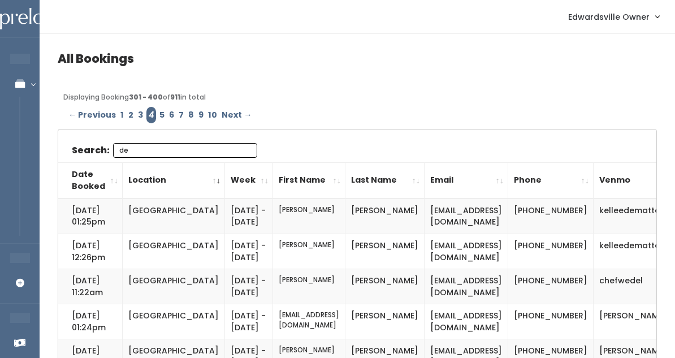
type input "d"
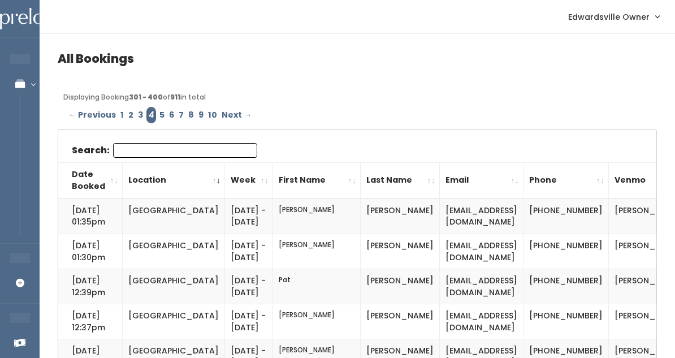
click at [161, 115] on link "5" at bounding box center [162, 115] width 10 height 16
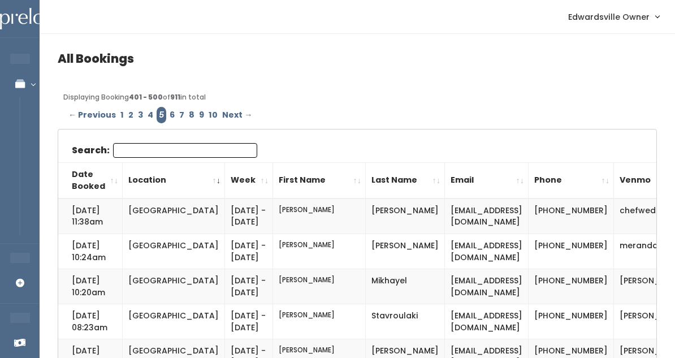
click at [158, 148] on input "Search:" at bounding box center [185, 150] width 144 height 15
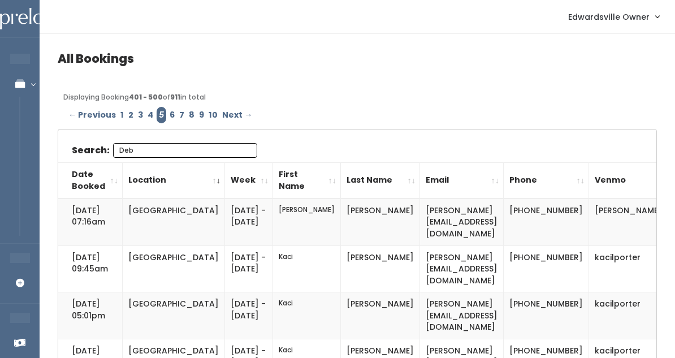
type input "Deb"
click at [168, 114] on link "6" at bounding box center [172, 115] width 10 height 16
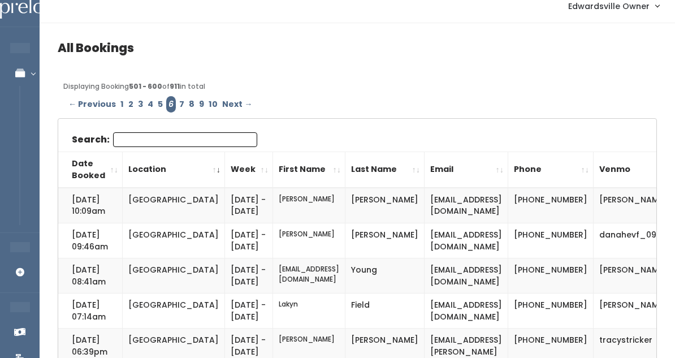
scroll to position [14, 0]
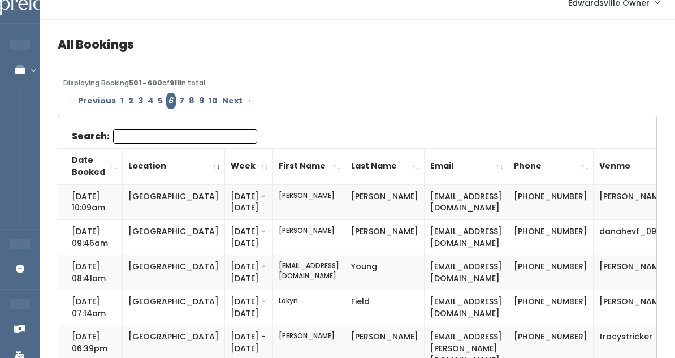
click at [184, 143] on input "Search:" at bounding box center [185, 136] width 144 height 15
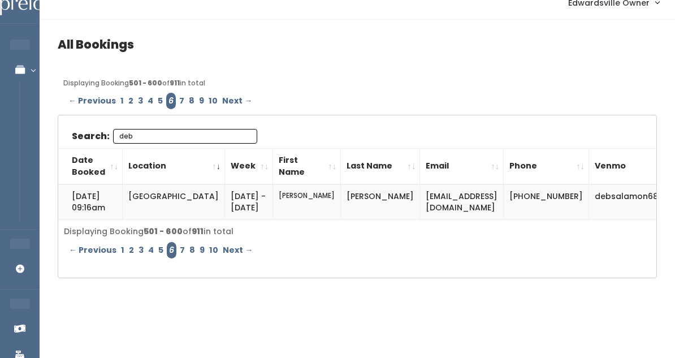
type input "deb"
click at [177, 97] on link "7" at bounding box center [182, 101] width 10 height 16
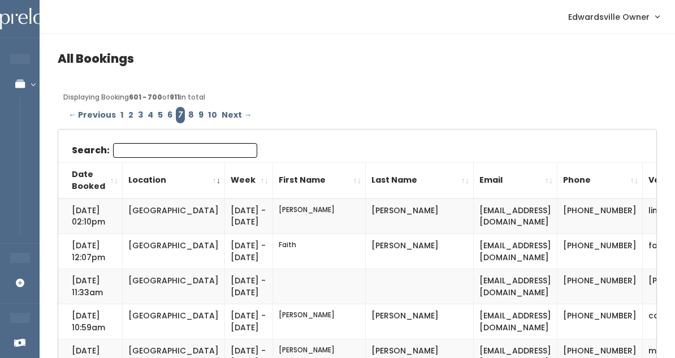
click at [174, 157] on input "Search:" at bounding box center [185, 150] width 144 height 15
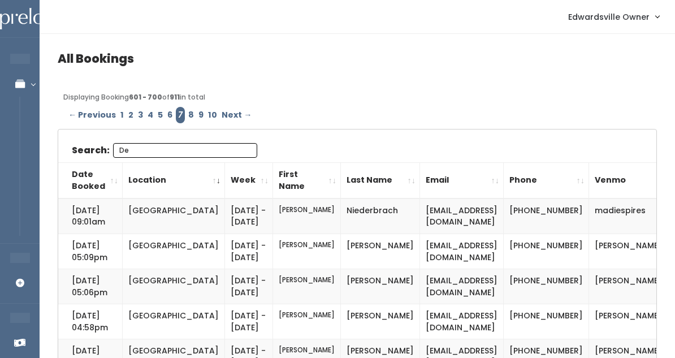
type input "D"
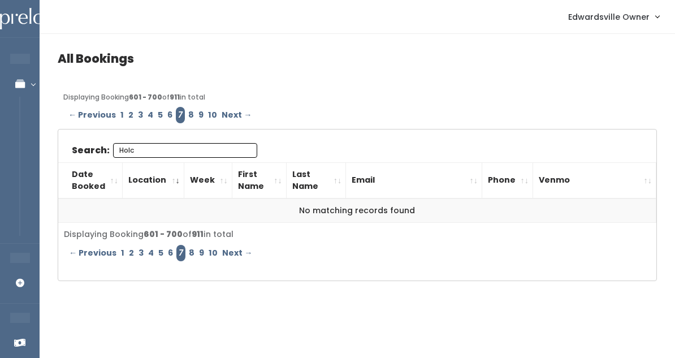
type input "Holc"
click at [168, 112] on link "6" at bounding box center [170, 115] width 10 height 16
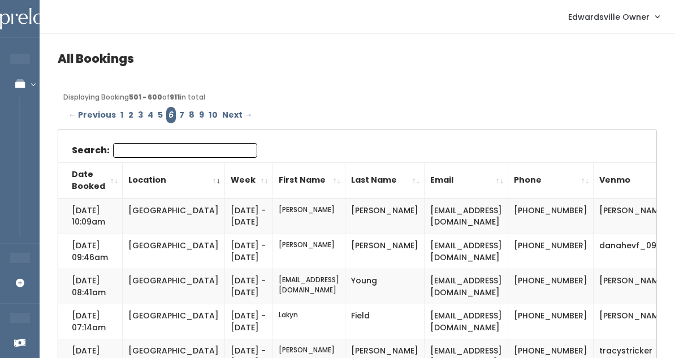
click at [153, 144] on input "Search:" at bounding box center [185, 150] width 144 height 15
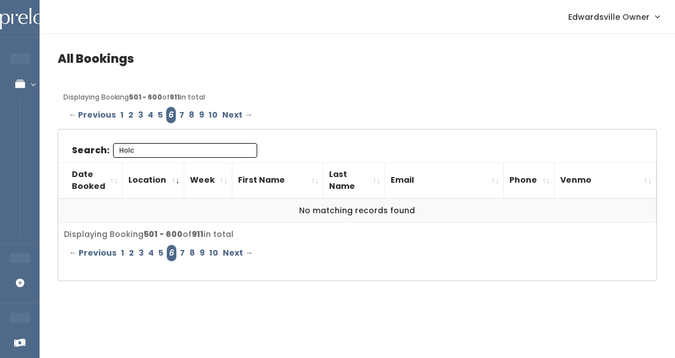
type input "Holc"
click at [155, 112] on link "5" at bounding box center [160, 115] width 10 height 16
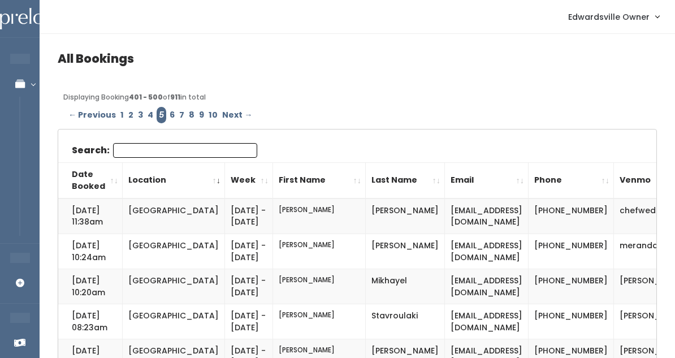
click at [150, 147] on input "Search:" at bounding box center [185, 150] width 144 height 15
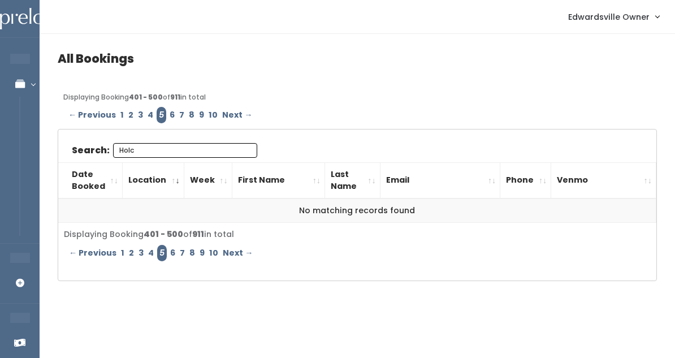
type input "Holc"
click at [148, 111] on link "4" at bounding box center [150, 115] width 10 height 16
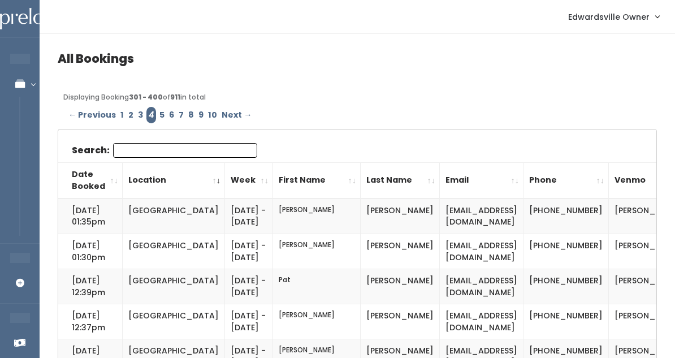
click at [143, 146] on input "Search:" at bounding box center [185, 150] width 144 height 15
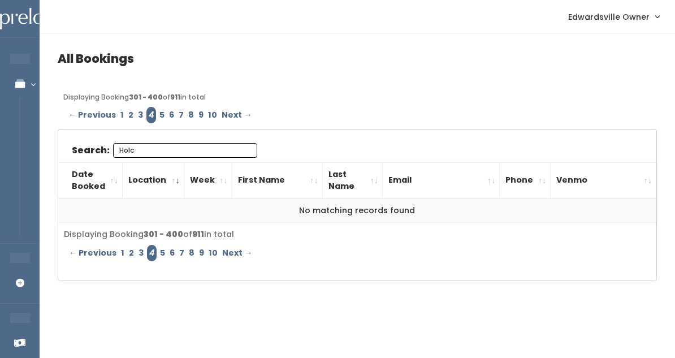
type input "Holc"
click at [136, 116] on link "3" at bounding box center [141, 115] width 10 height 16
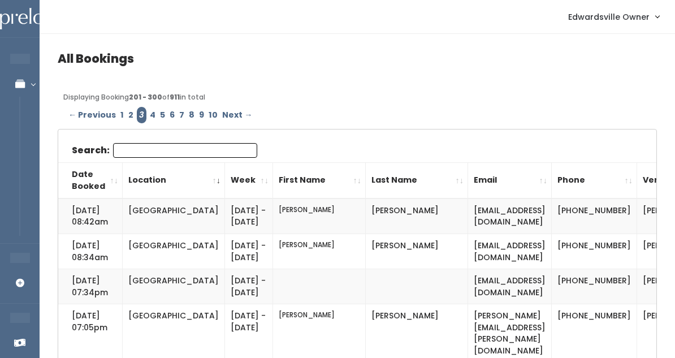
click at [148, 151] on input "Search:" at bounding box center [185, 150] width 144 height 15
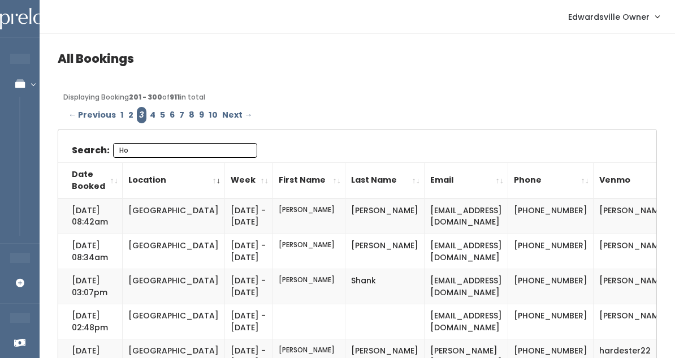
type input "H"
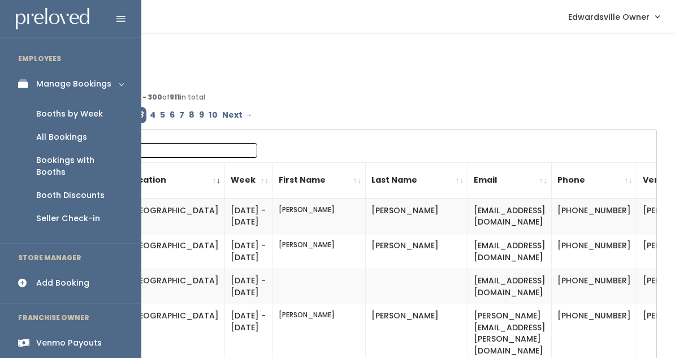
click at [70, 112] on div "Booths by Week" at bounding box center [69, 114] width 67 height 12
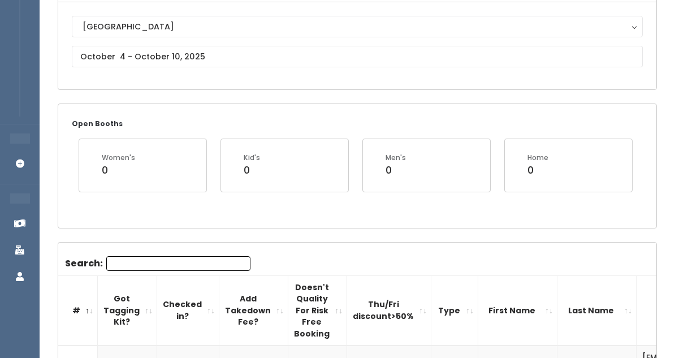
scroll to position [120, 0]
click at [153, 259] on input "Search:" at bounding box center [178, 263] width 144 height 15
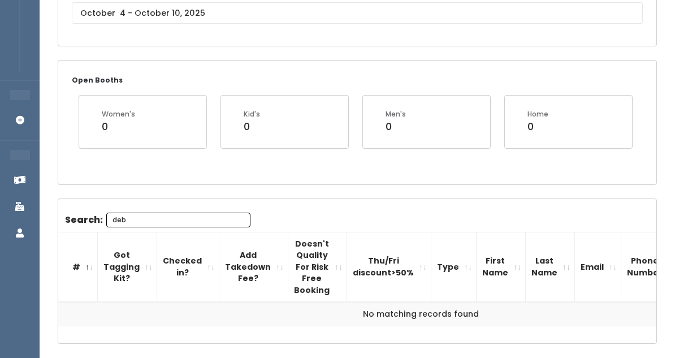
scroll to position [138, 0]
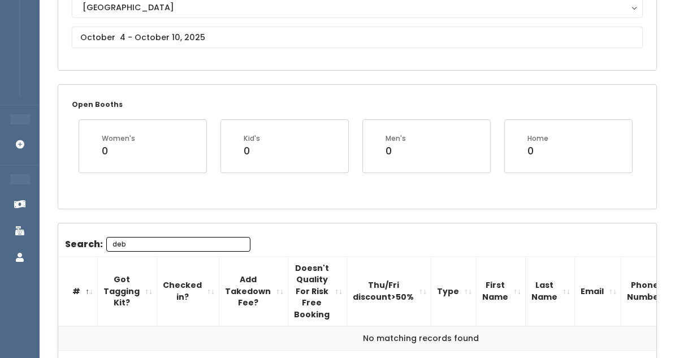
type input "deb"
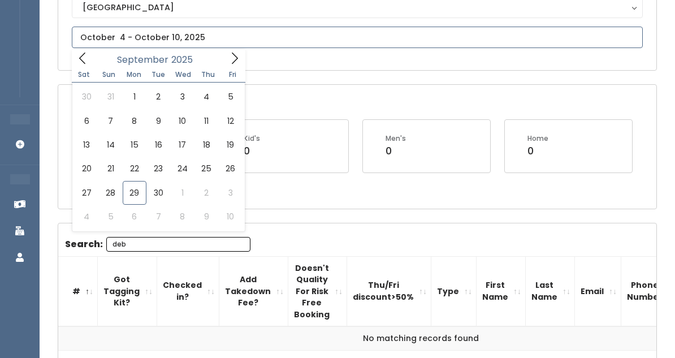
click at [178, 27] on input "text" at bounding box center [357, 37] width 571 height 21
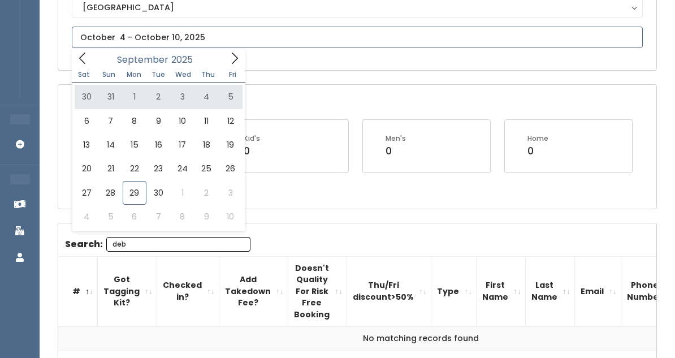
click at [226, 58] on span at bounding box center [234, 58] width 21 height 18
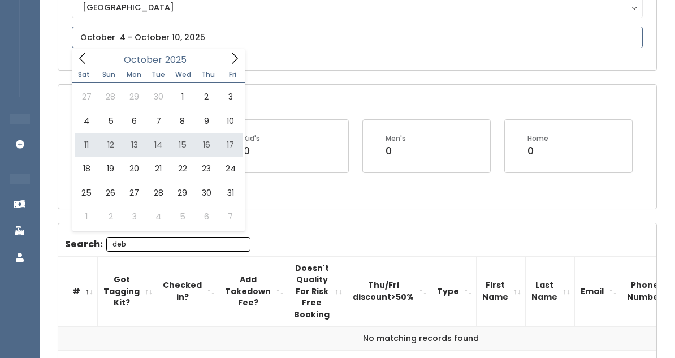
type input "October 11 to October 17"
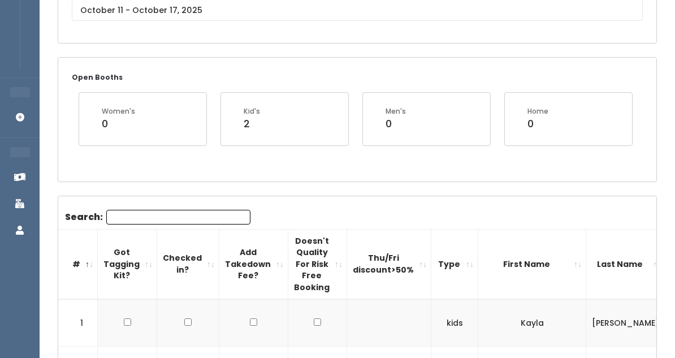
scroll to position [168, 0]
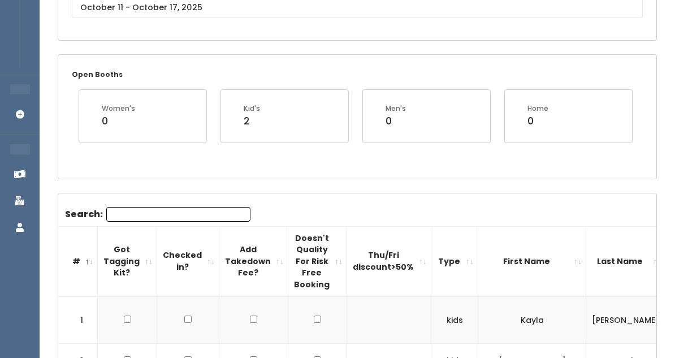
click at [142, 211] on input "Search:" at bounding box center [178, 214] width 144 height 15
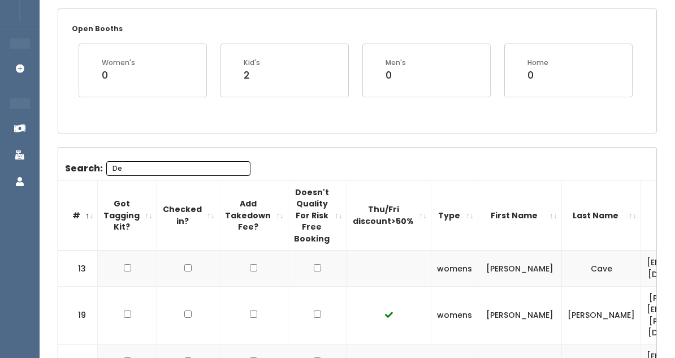
type input "D"
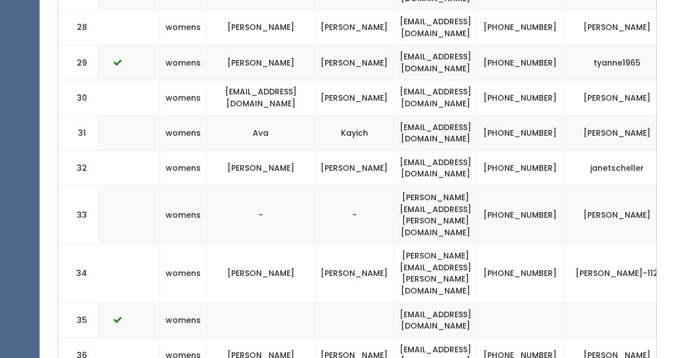
scroll to position [1448, 0]
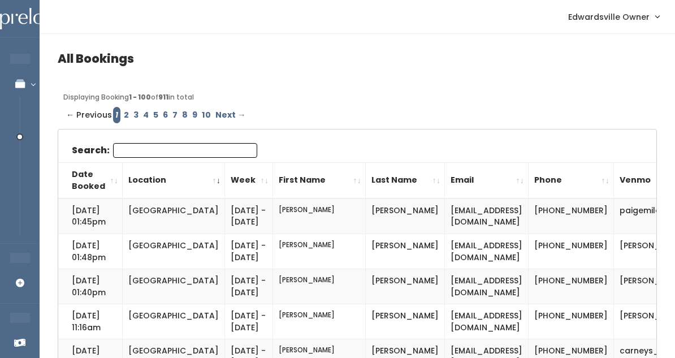
click at [116, 148] on input "Search:" at bounding box center [185, 150] width 144 height 15
paste input "[EMAIL_ADDRESS][DOMAIN_NAME]"
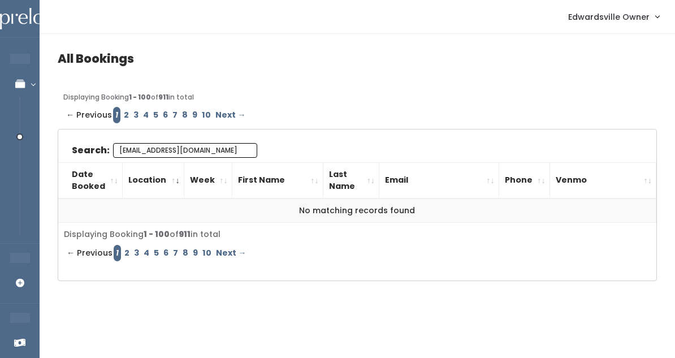
type input "[EMAIL_ADDRESS][DOMAIN_NAME]"
click at [124, 115] on link "2" at bounding box center [127, 115] width 10 height 16
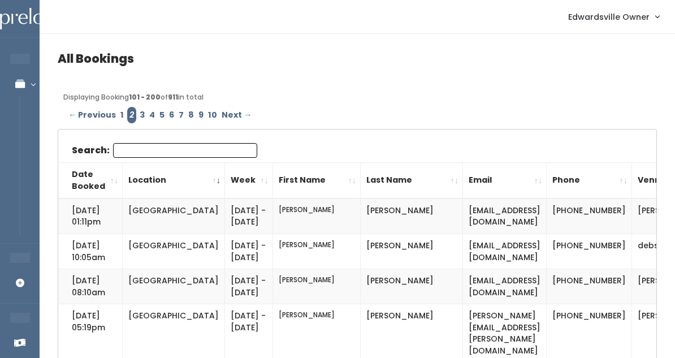
click at [131, 150] on input "Search:" at bounding box center [185, 150] width 144 height 15
paste input "dholcman@agtelco.com"
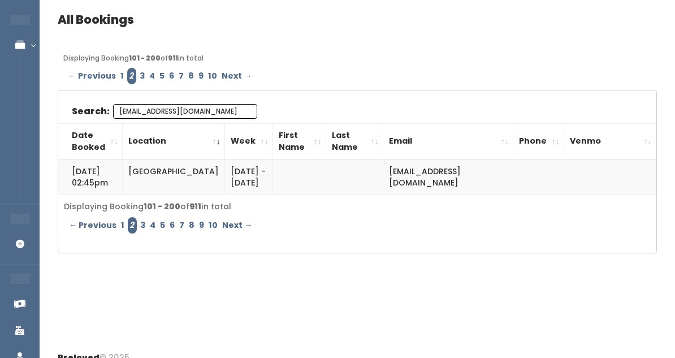
scroll to position [40, 0]
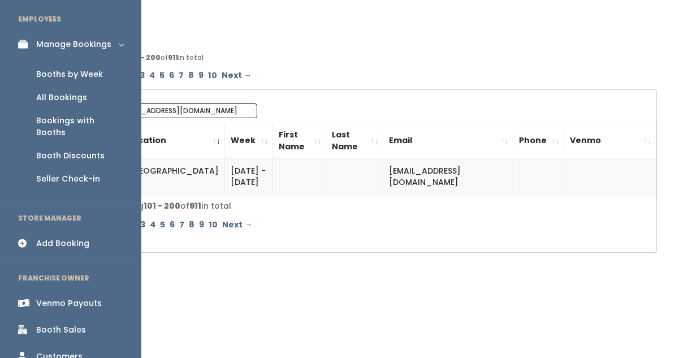
type input "dholcman@agtelco.com"
click at [38, 72] on div "Booths by Week" at bounding box center [69, 74] width 67 height 12
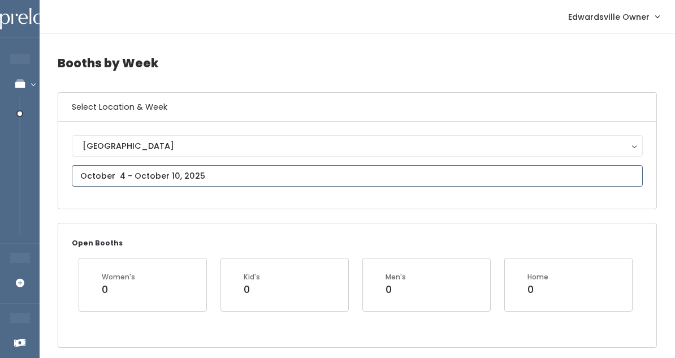
click at [125, 172] on input "text" at bounding box center [357, 175] width 571 height 21
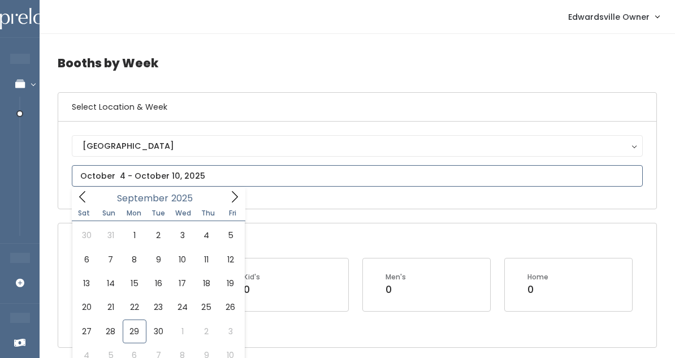
click at [225, 196] on span at bounding box center [234, 197] width 21 height 18
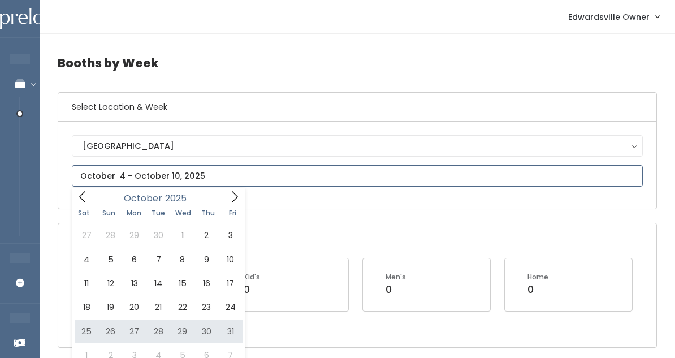
type input "October 25 to October 31"
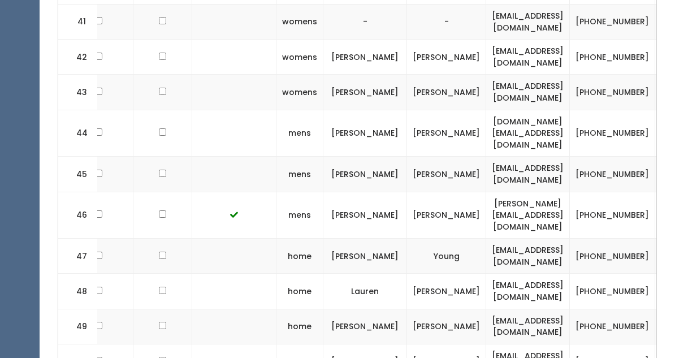
scroll to position [1863, 0]
